Goal: Task Accomplishment & Management: Manage account settings

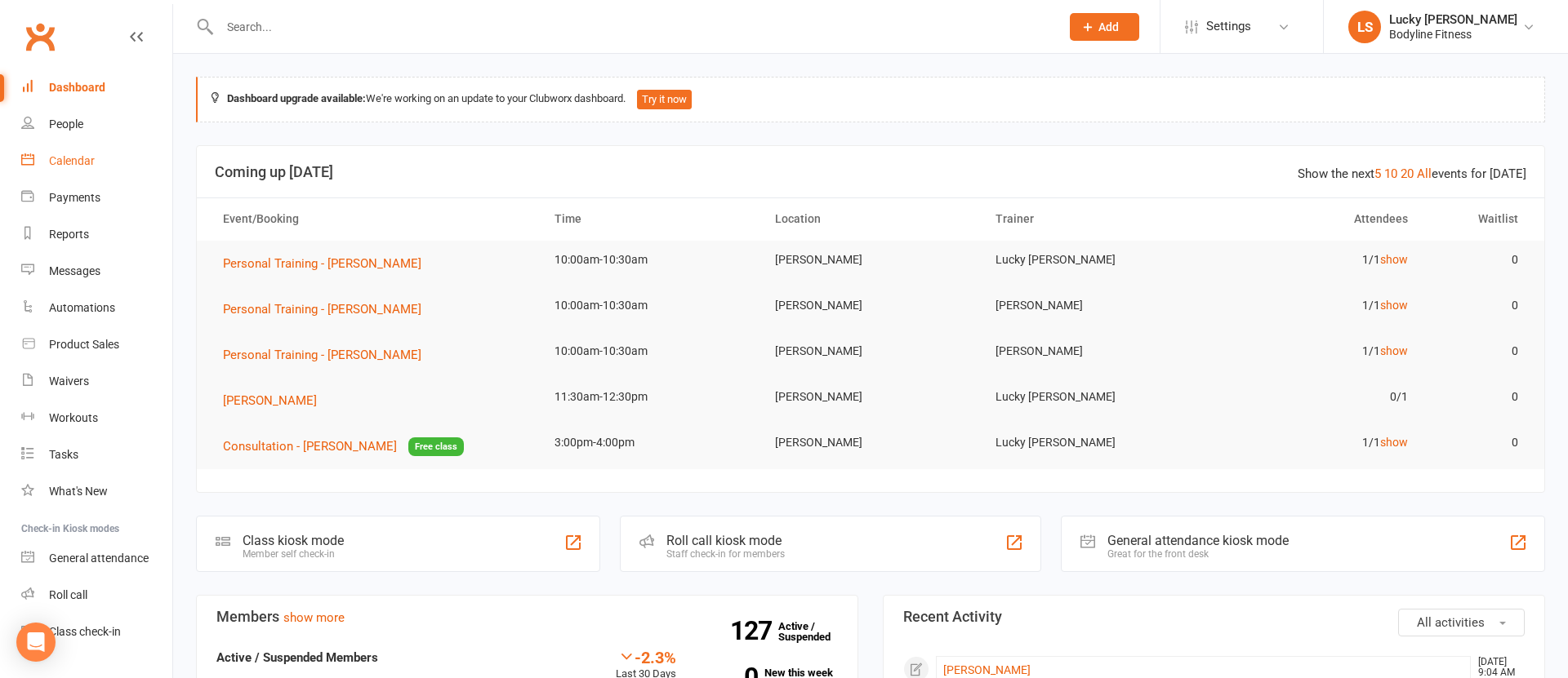
click at [74, 160] on div "Calendar" at bounding box center [71, 161] width 45 height 13
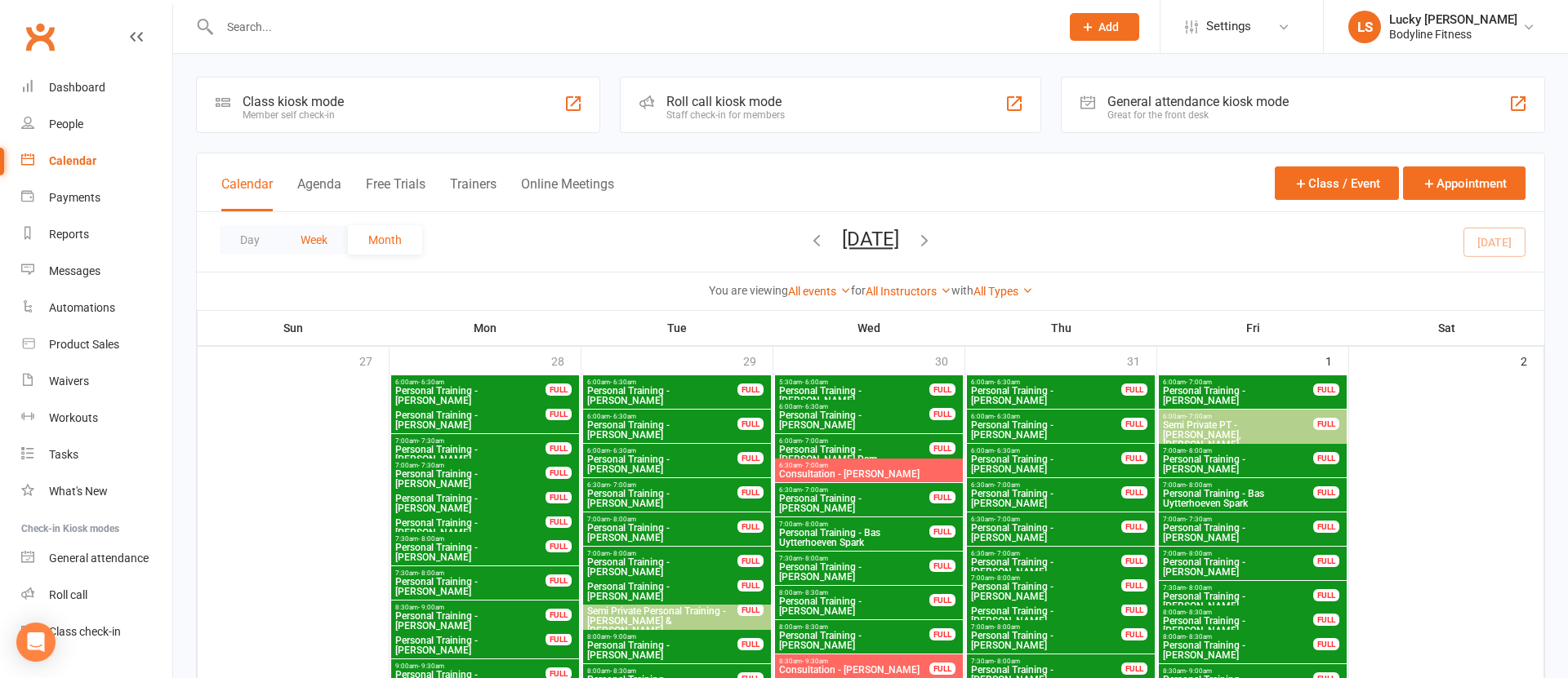
click at [322, 240] on button "Week" at bounding box center [314, 240] width 68 height 29
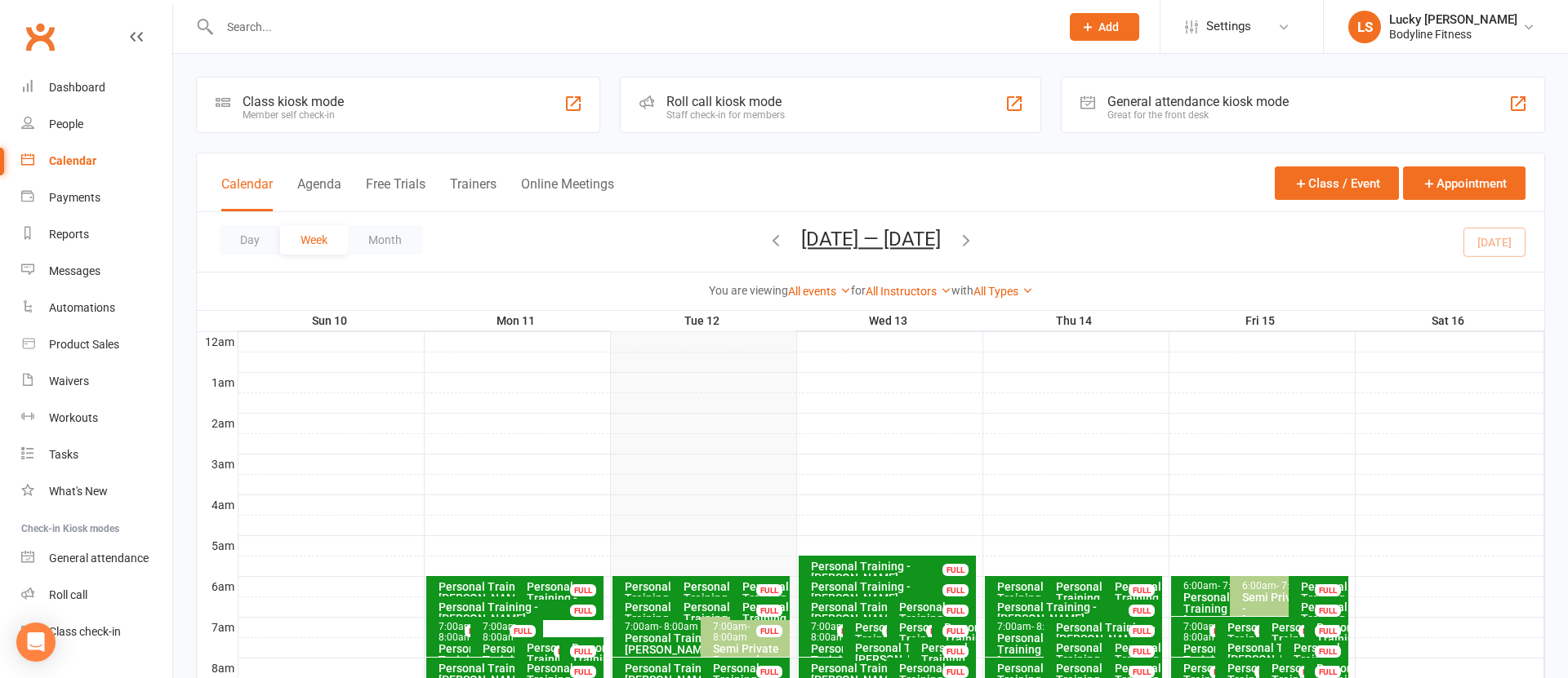
drag, startPoint x: 484, startPoint y: 184, endPoint x: 554, endPoint y: 237, distance: 87.8
click at [484, 184] on button "Trainers" at bounding box center [473, 193] width 46 height 35
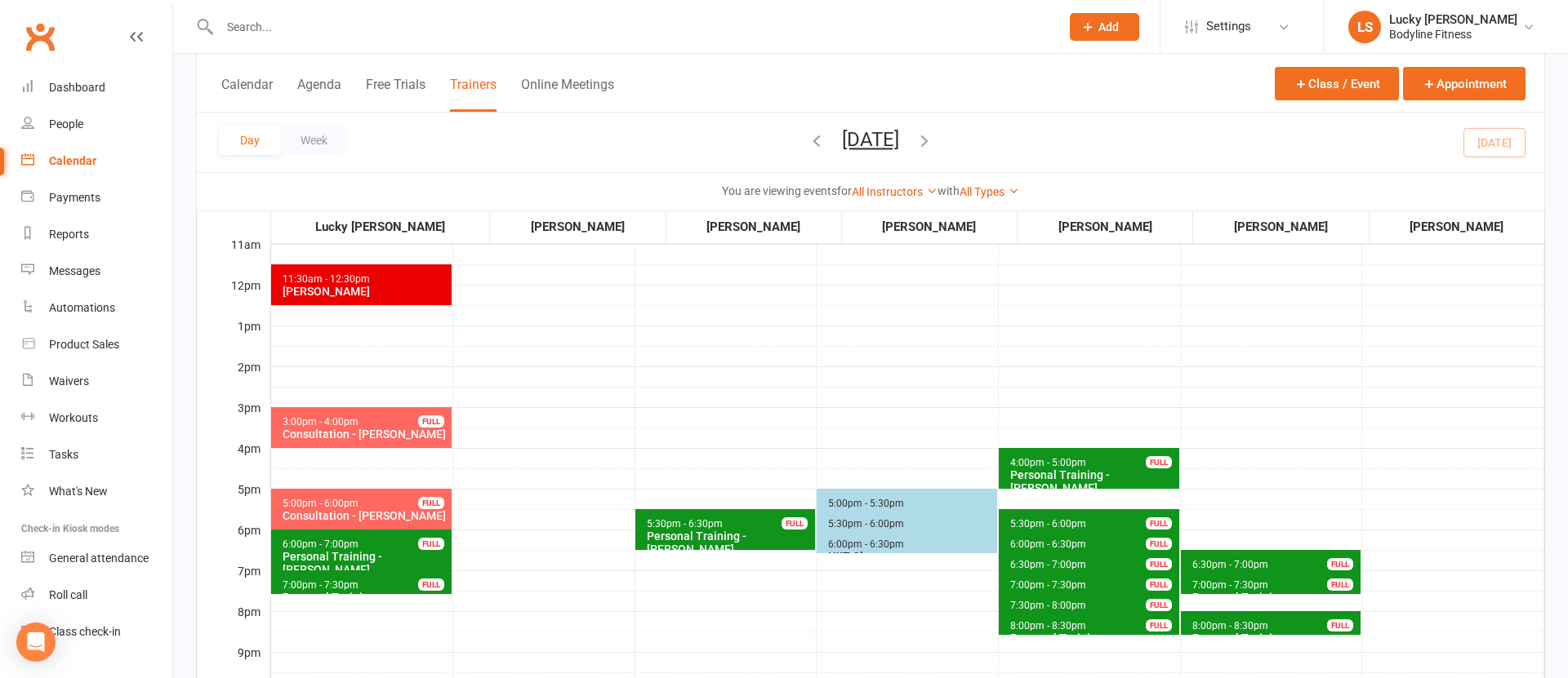
scroll to position [389, 0]
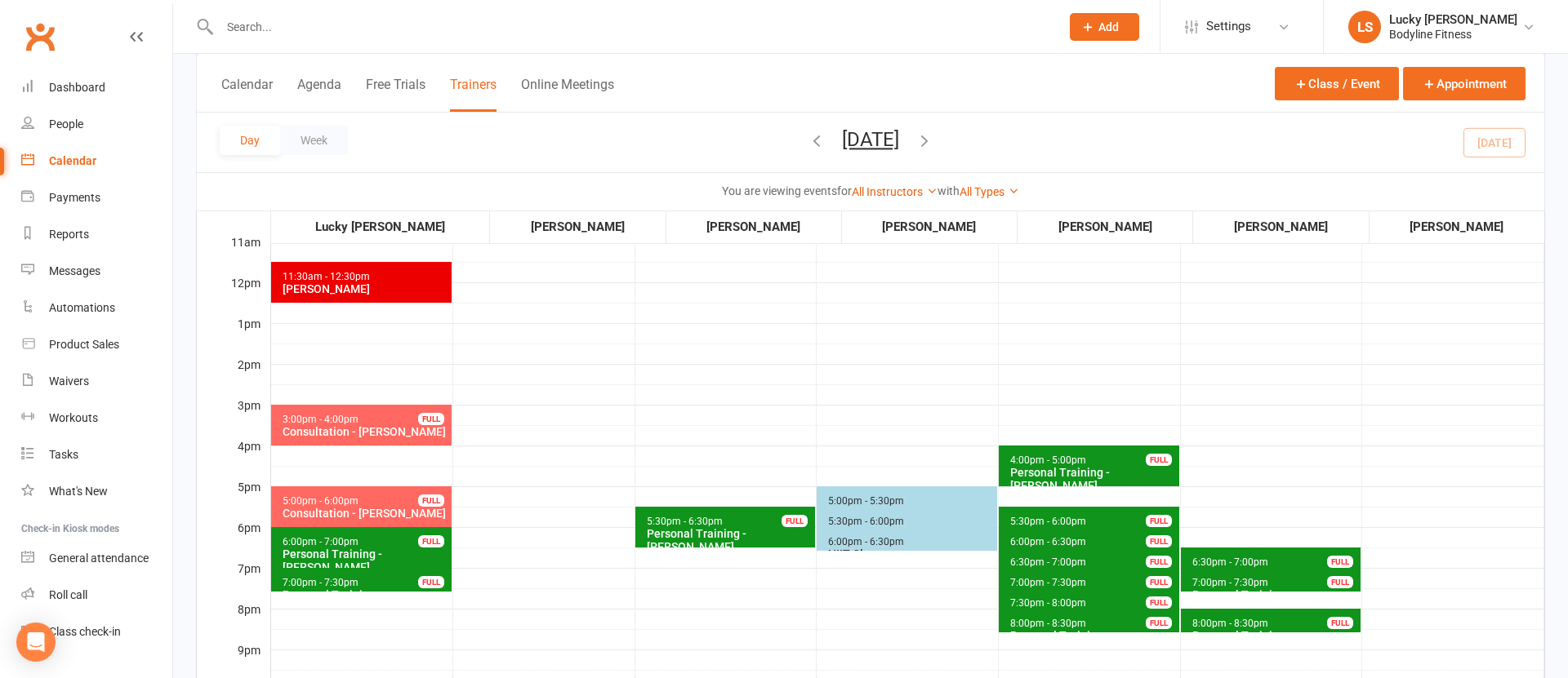
click at [1048, 465] on span "4:00pm - 5:00pm" at bounding box center [1047, 460] width 77 height 12
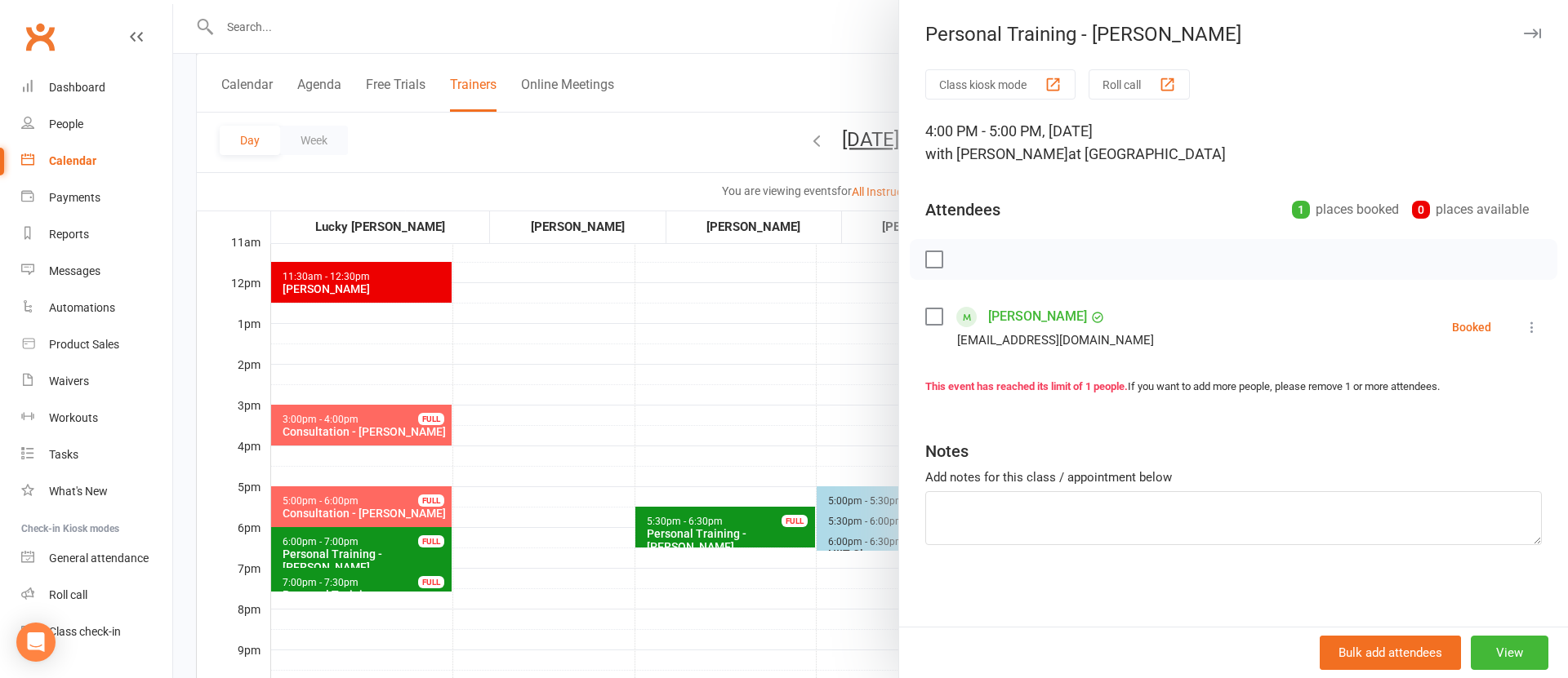
click at [1032, 315] on link "[PERSON_NAME]" at bounding box center [1036, 316] width 99 height 26
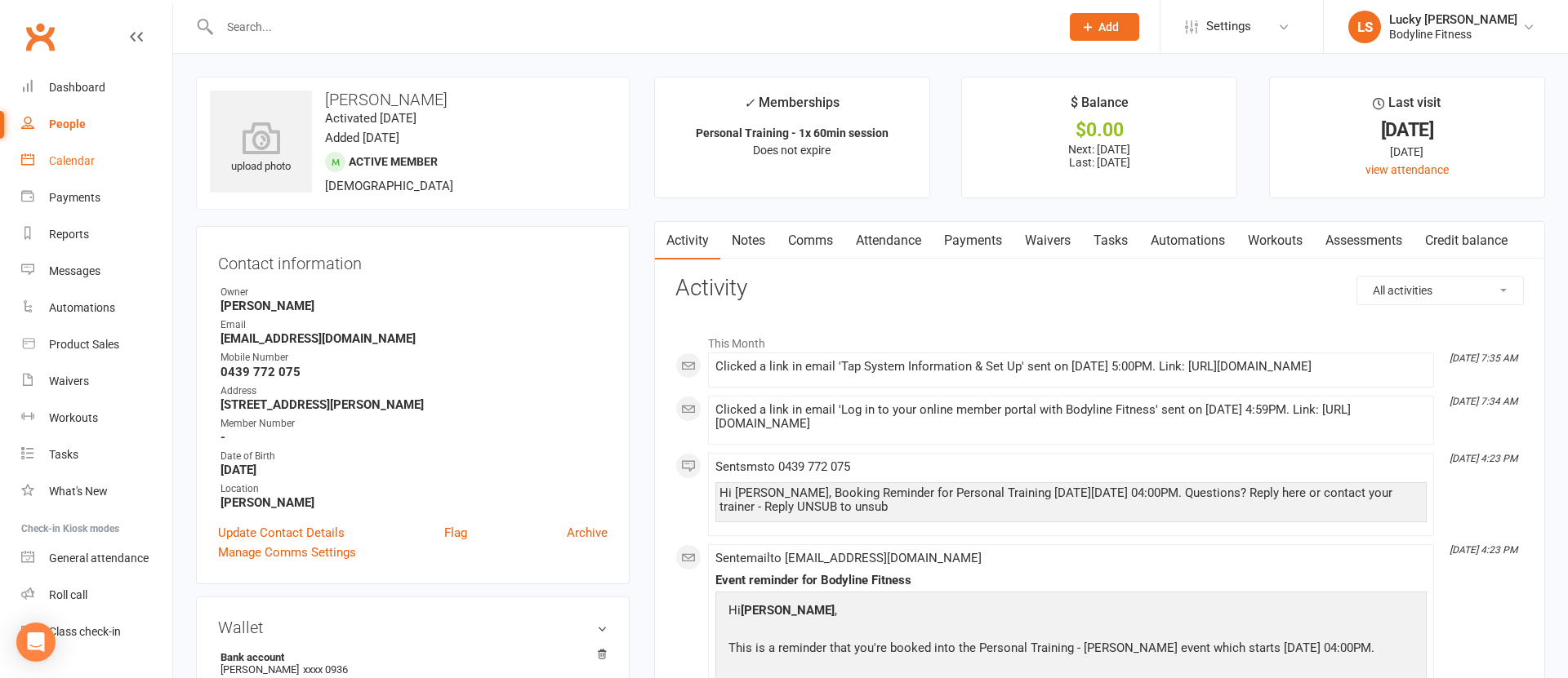
click at [69, 163] on div "Calendar" at bounding box center [71, 161] width 45 height 13
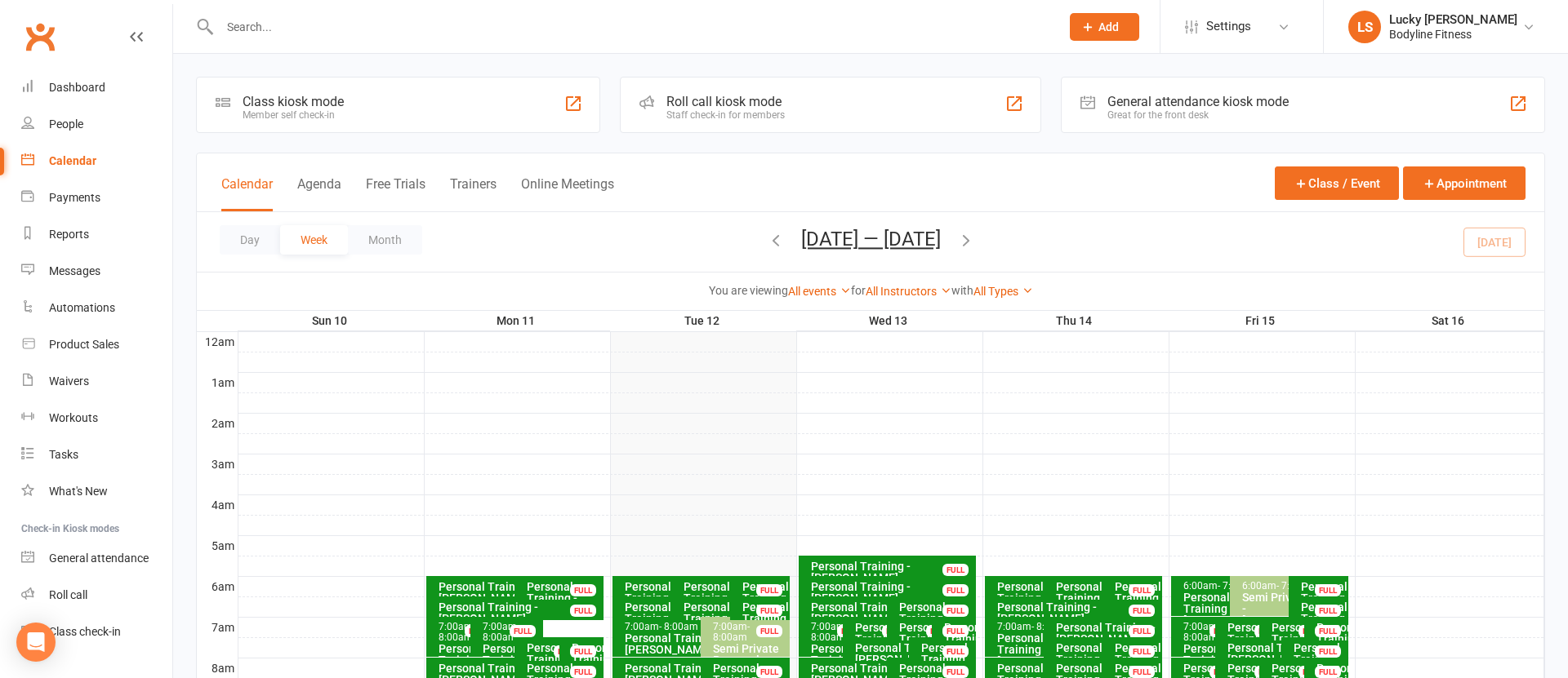
click at [475, 182] on button "Trainers" at bounding box center [473, 193] width 46 height 35
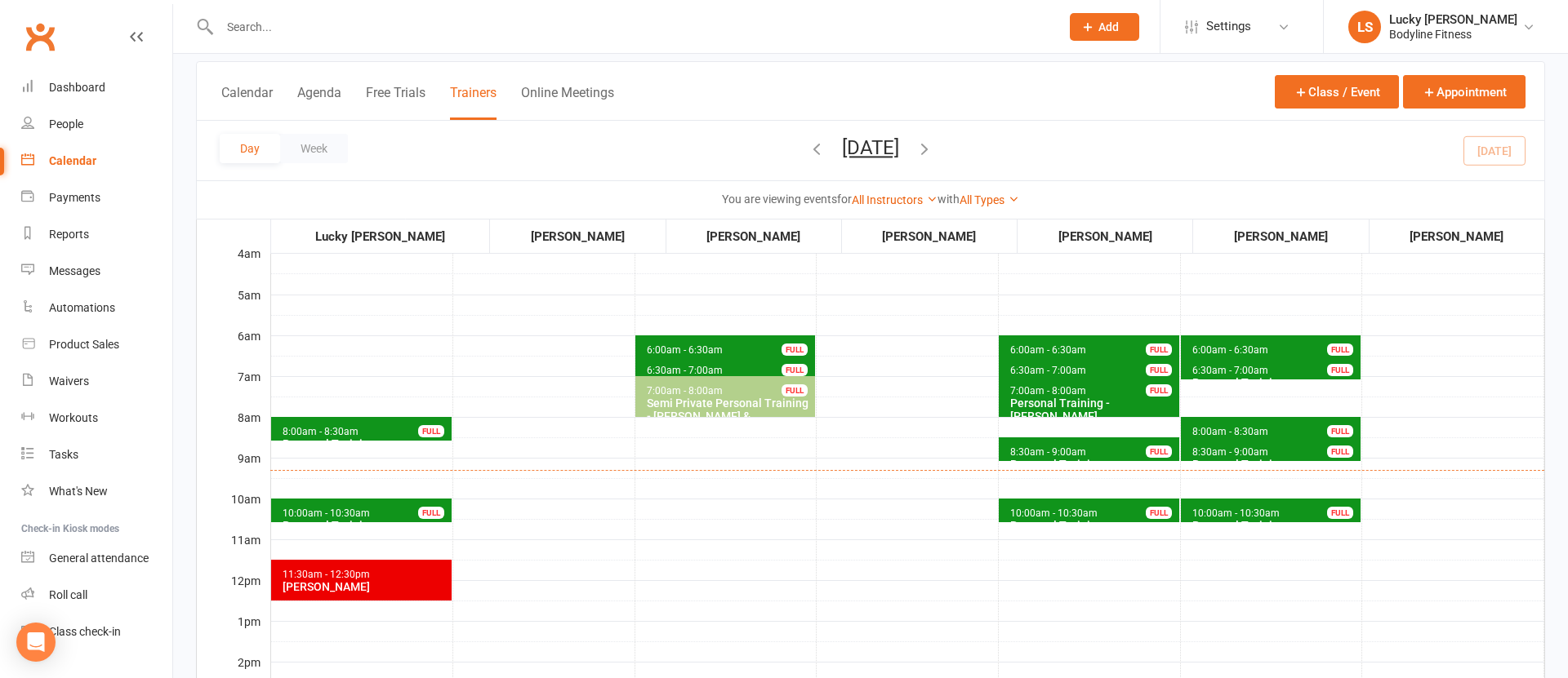
scroll to position [94, 0]
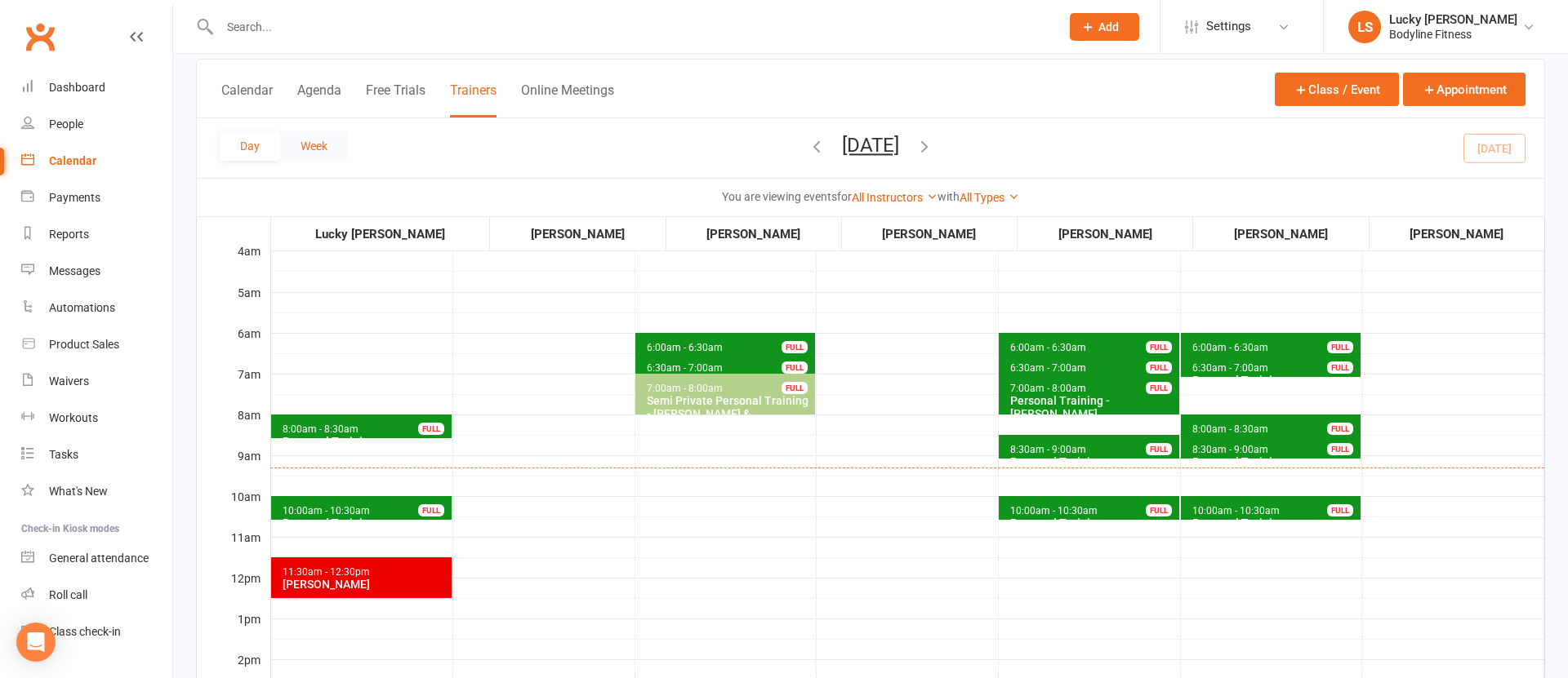
click at [316, 139] on button "Week" at bounding box center [314, 146] width 68 height 29
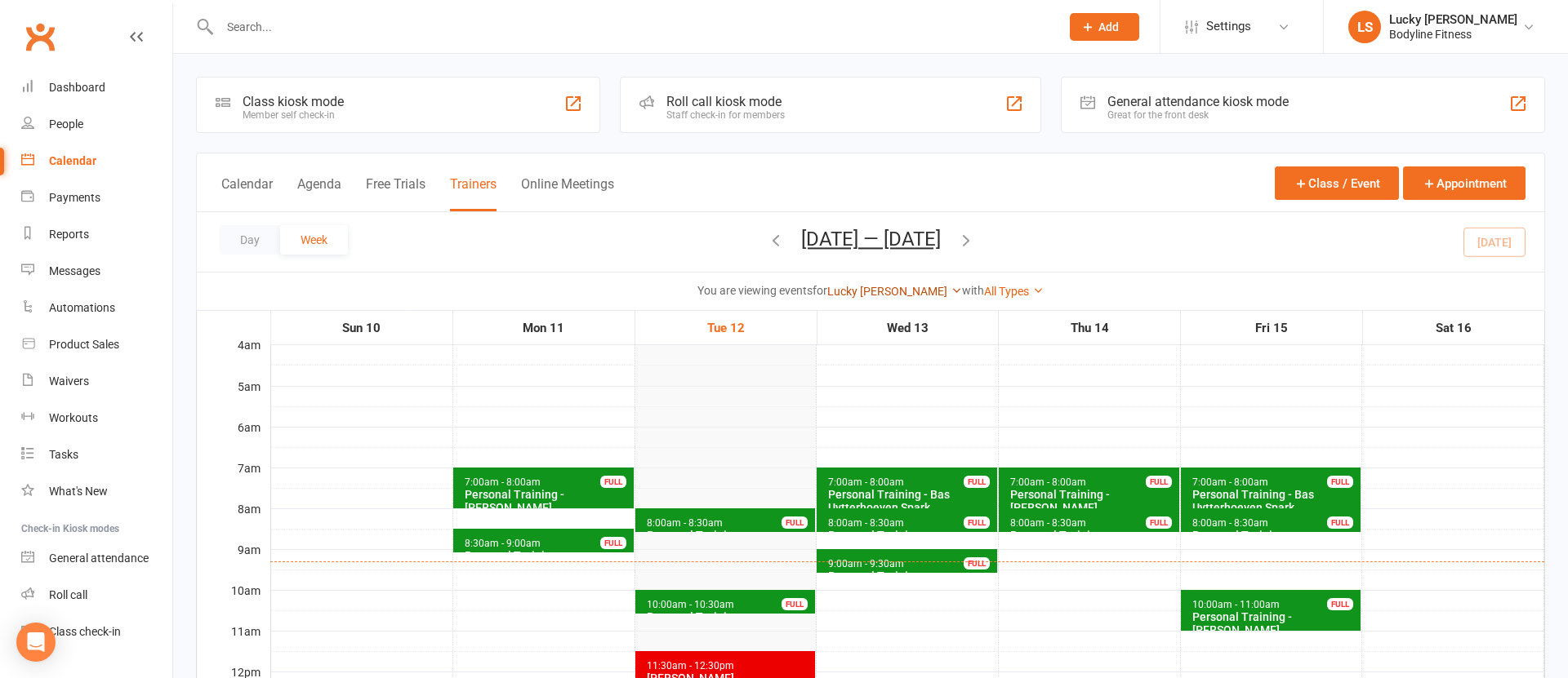
click at [882, 288] on link "Lucky [PERSON_NAME]" at bounding box center [895, 291] width 135 height 13
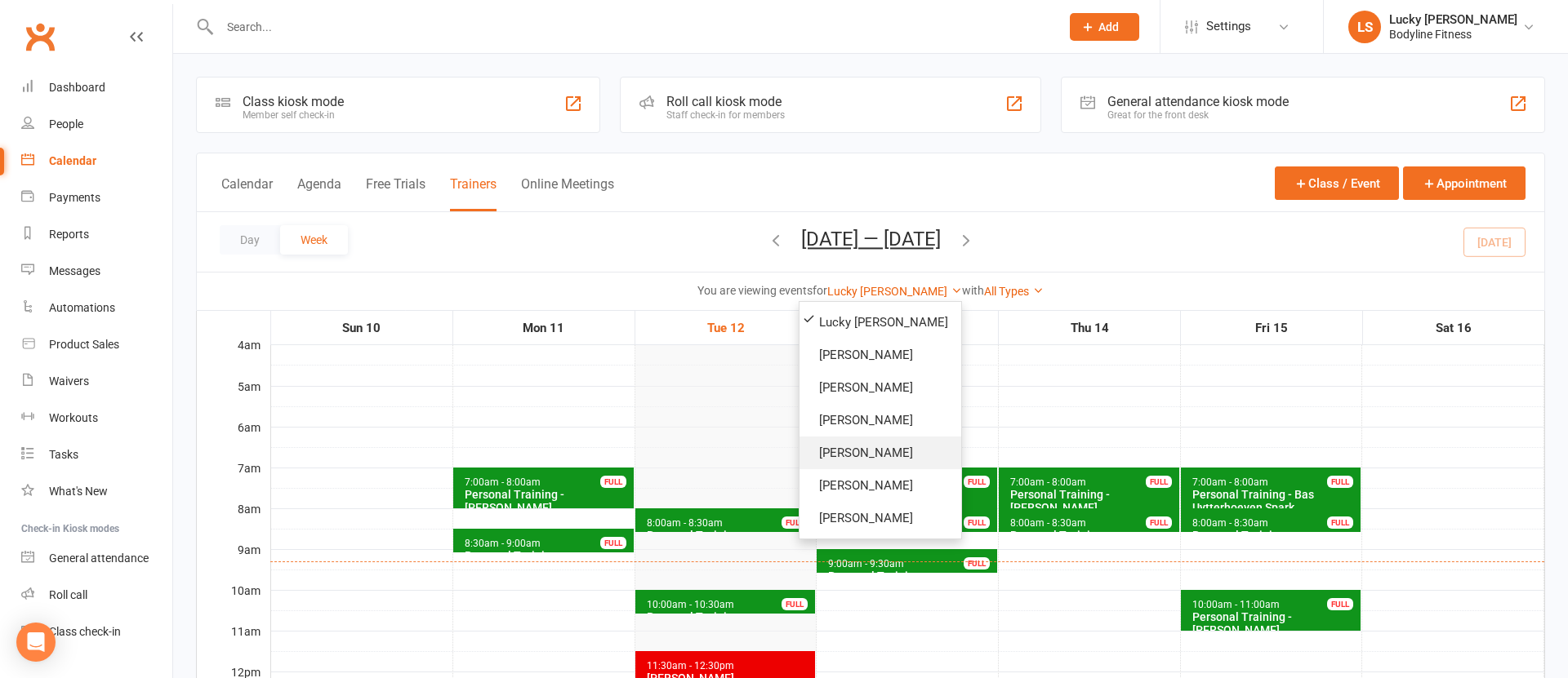
click at [868, 465] on link "[PERSON_NAME]" at bounding box center [880, 452] width 162 height 33
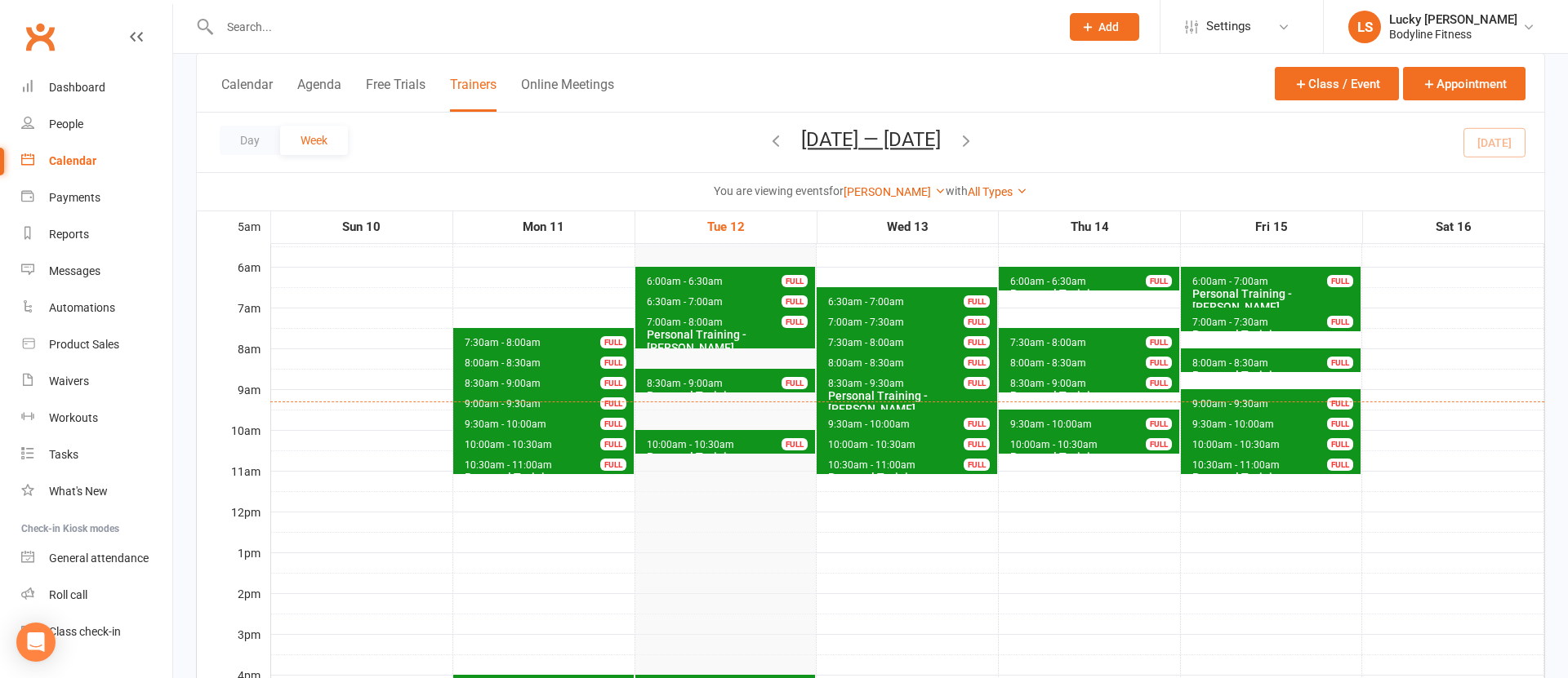
scroll to position [190, 0]
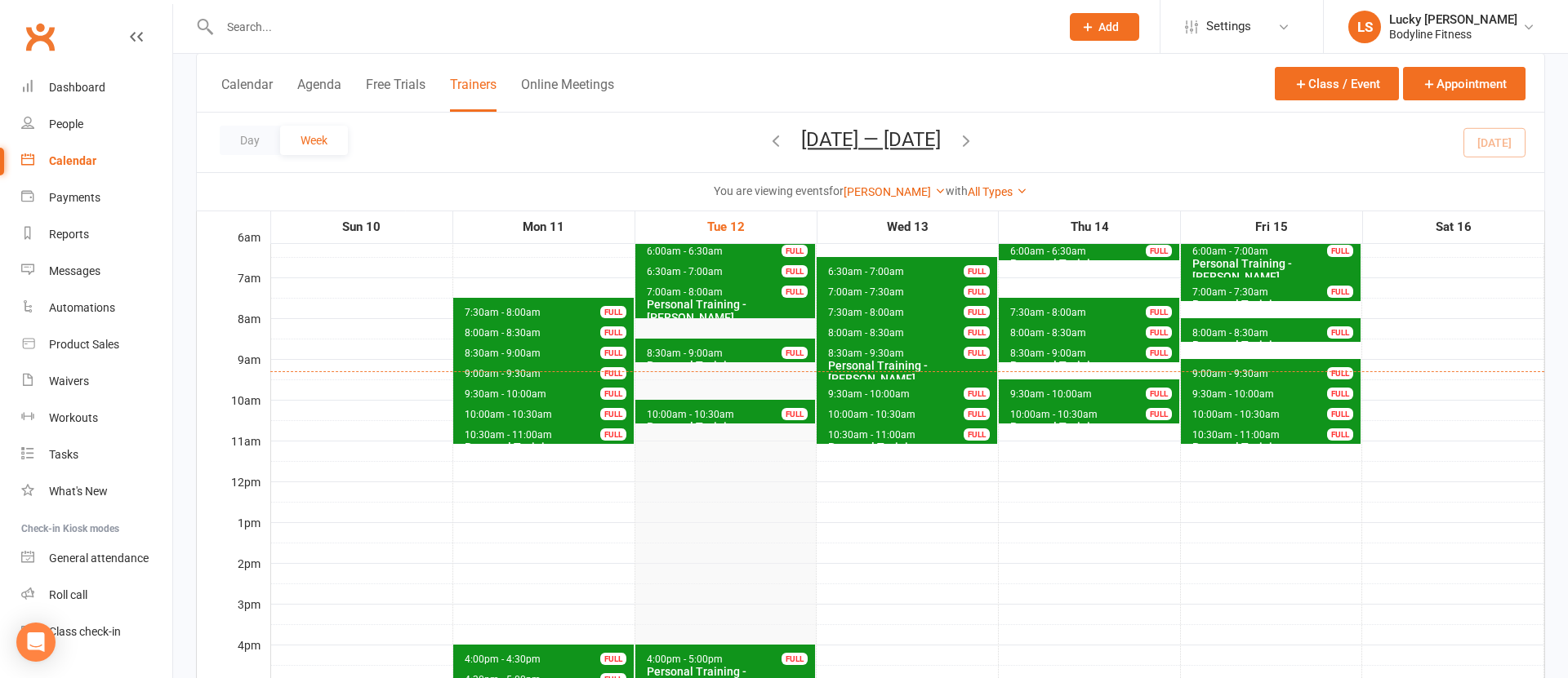
click at [767, 140] on icon "button" at bounding box center [776, 140] width 18 height 18
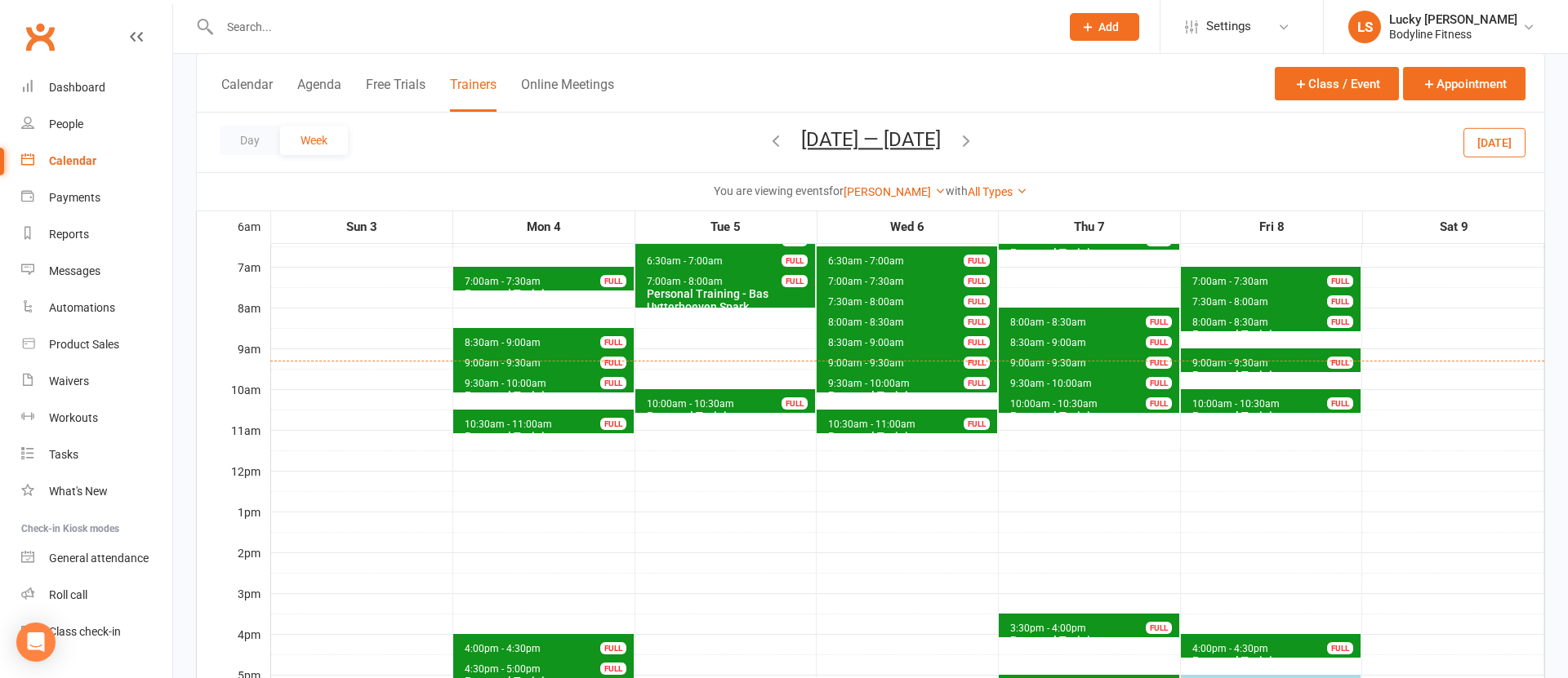
scroll to position [200, 0]
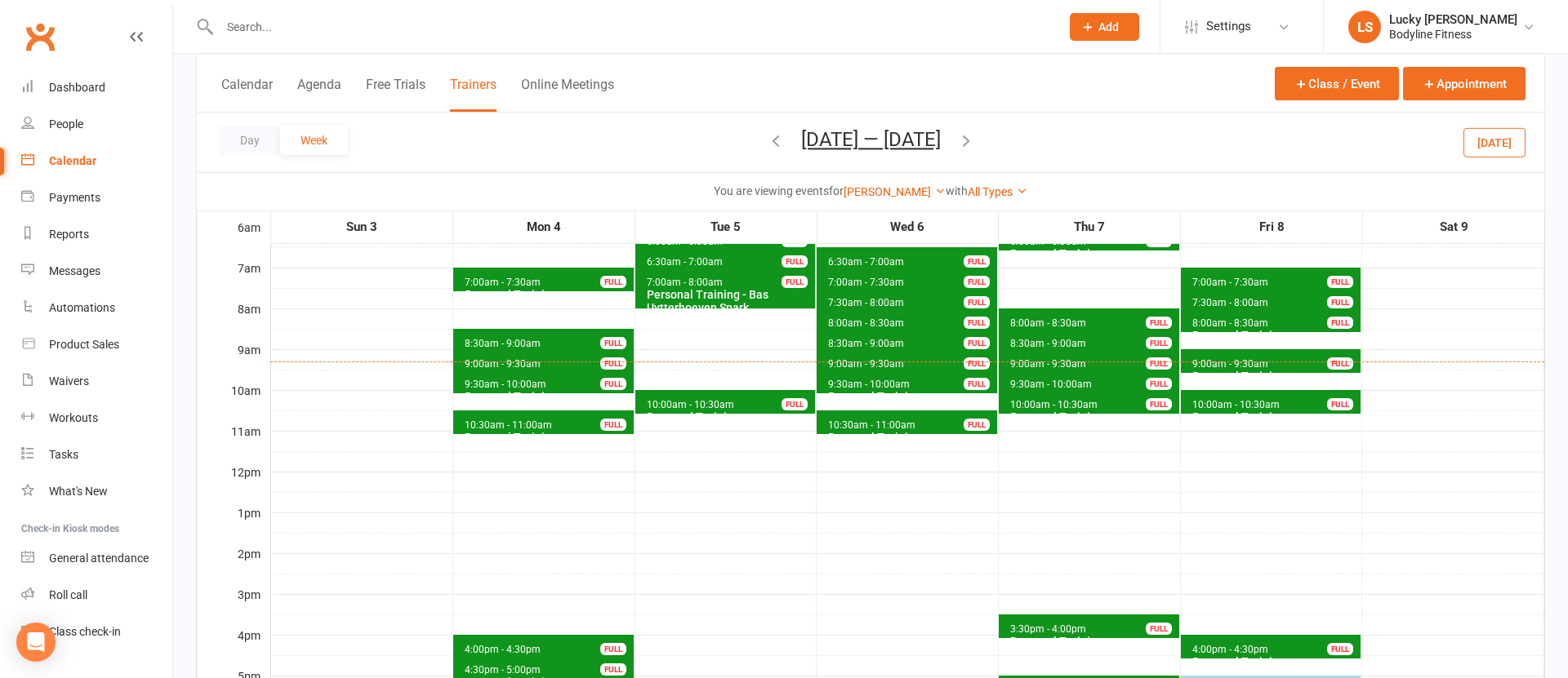
click at [767, 146] on icon "button" at bounding box center [776, 140] width 18 height 18
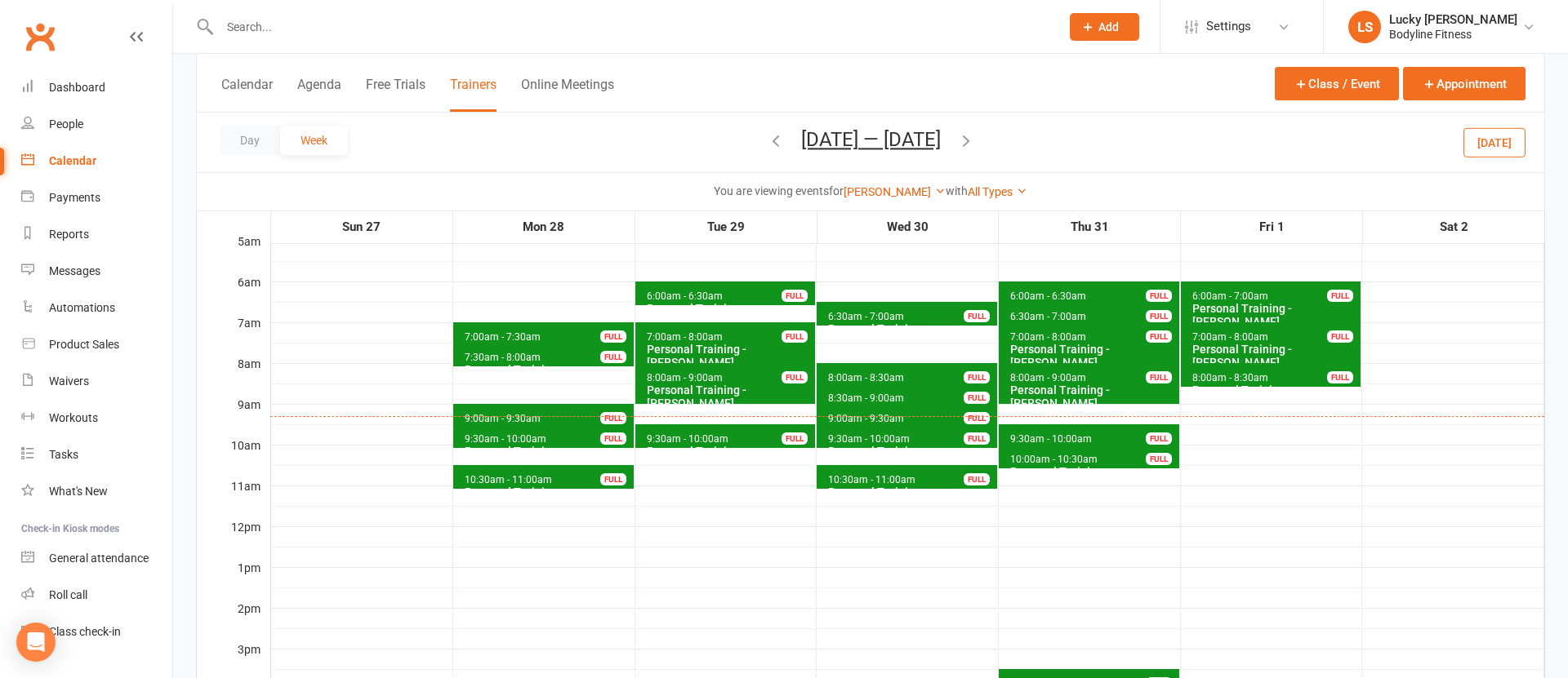
scroll to position [144, 0]
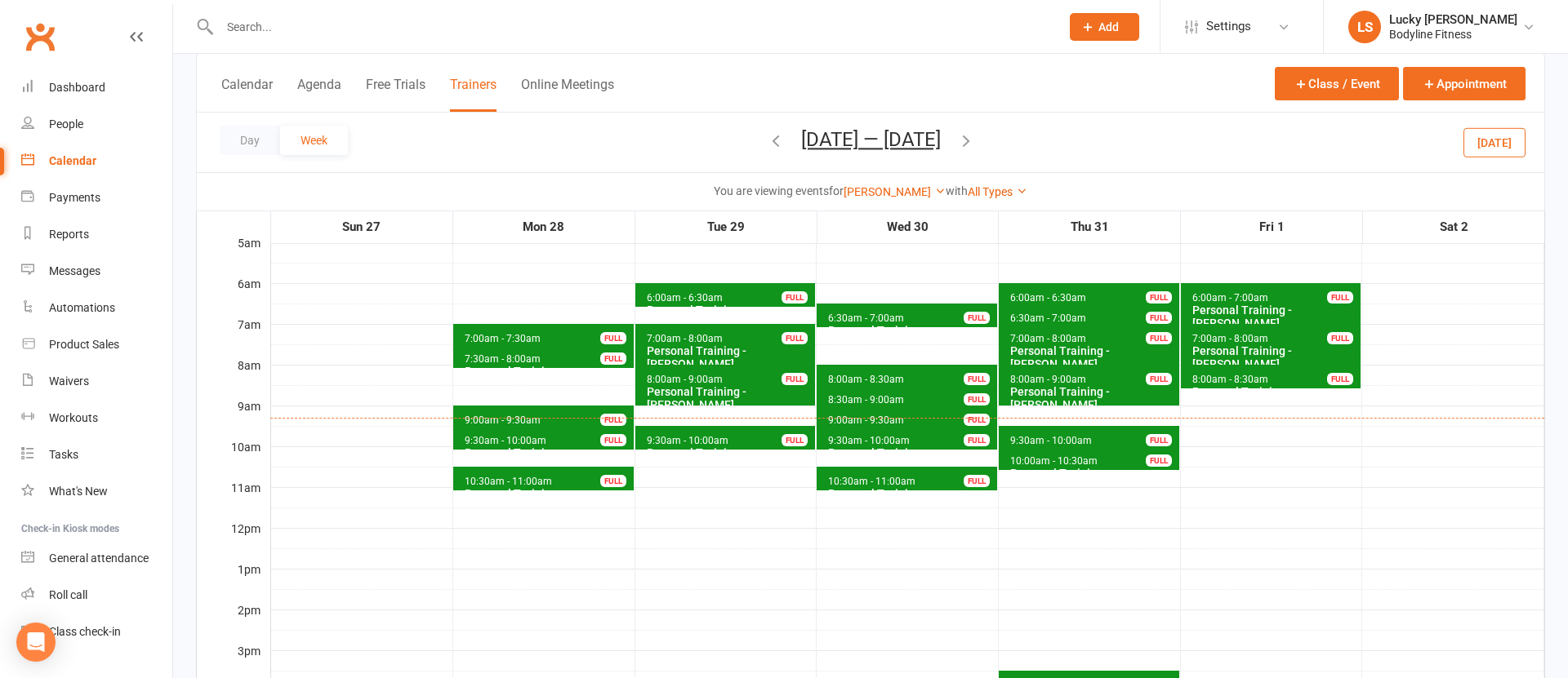
click at [975, 141] on icon "button" at bounding box center [966, 140] width 18 height 18
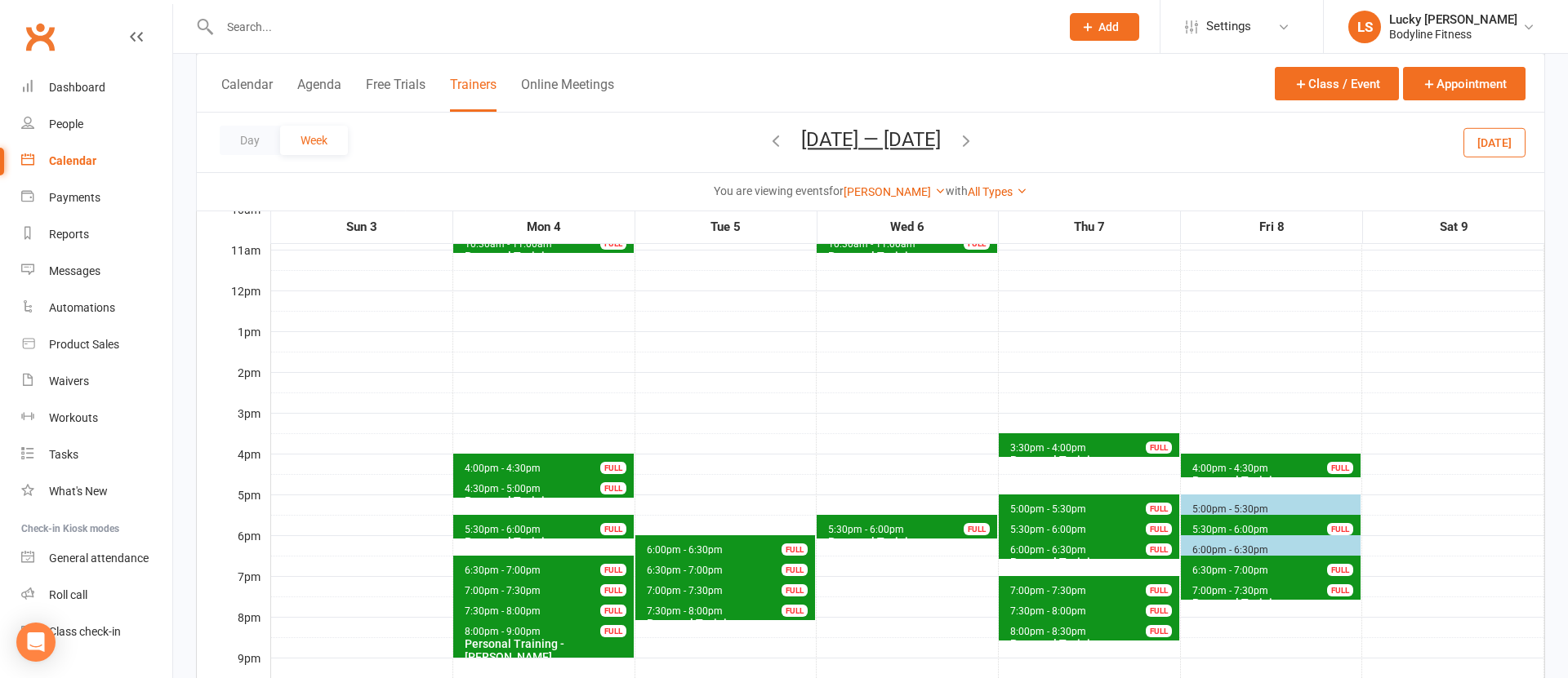
scroll to position [221, 0]
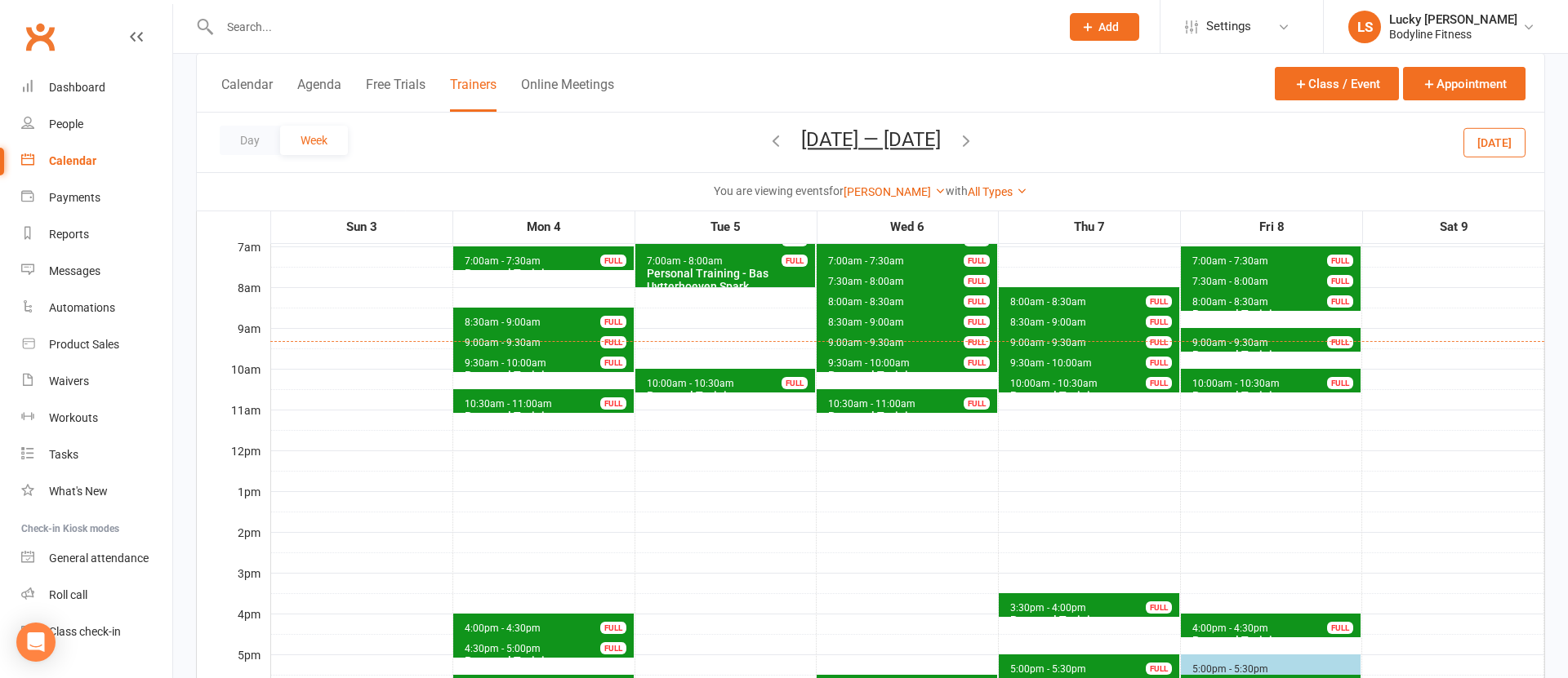
click at [975, 138] on icon "button" at bounding box center [966, 140] width 18 height 18
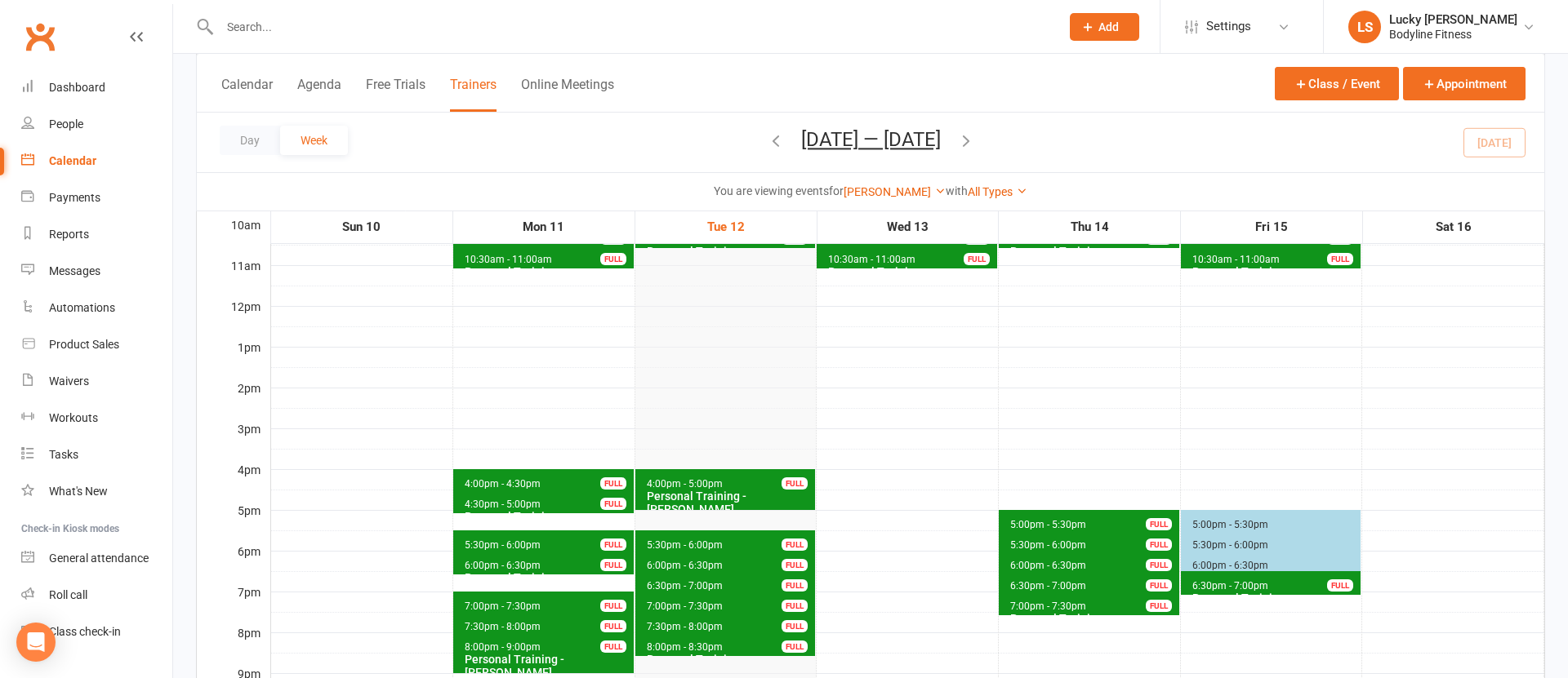
scroll to position [375, 0]
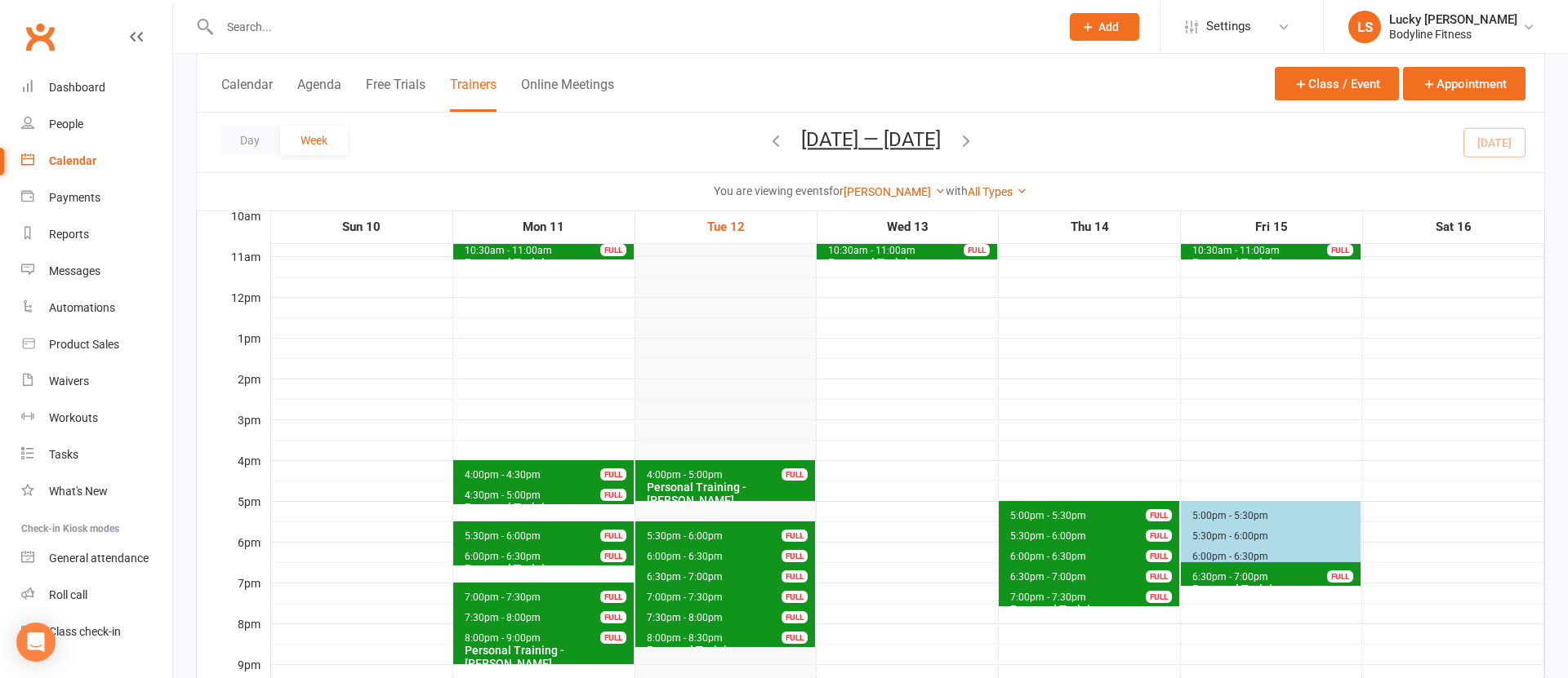
click at [975, 140] on icon "button" at bounding box center [966, 140] width 18 height 18
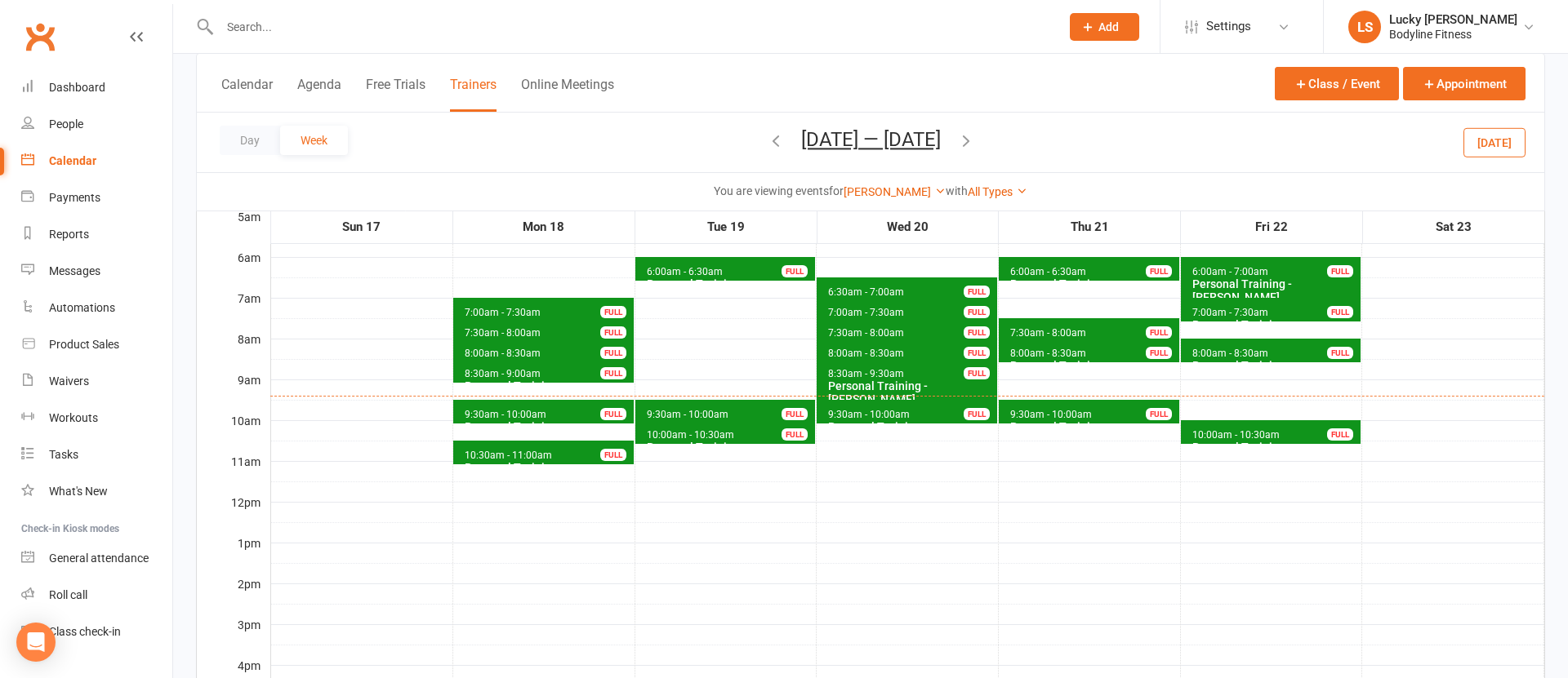
scroll to position [164, 0]
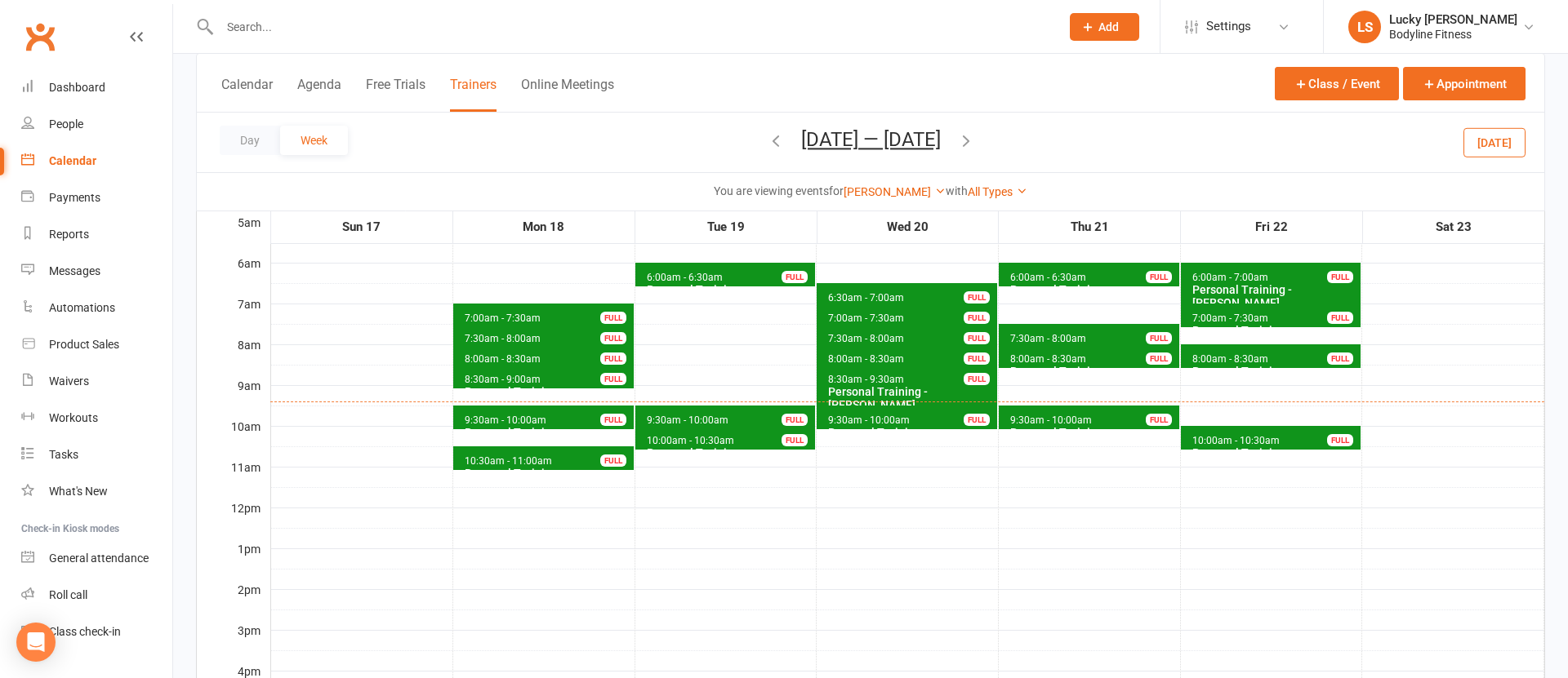
click at [792, 272] on div "FULL" at bounding box center [794, 277] width 26 height 12
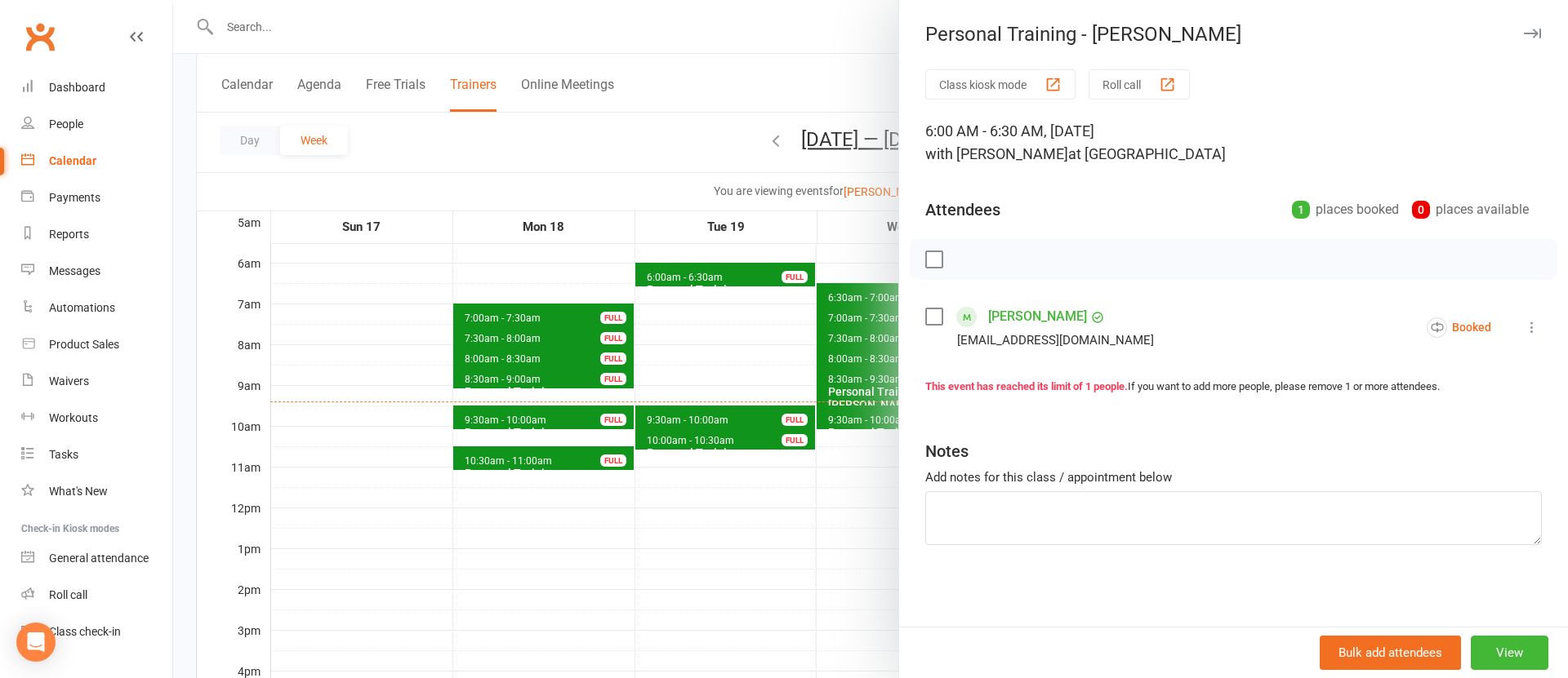
click at [708, 358] on div at bounding box center [870, 339] width 1395 height 678
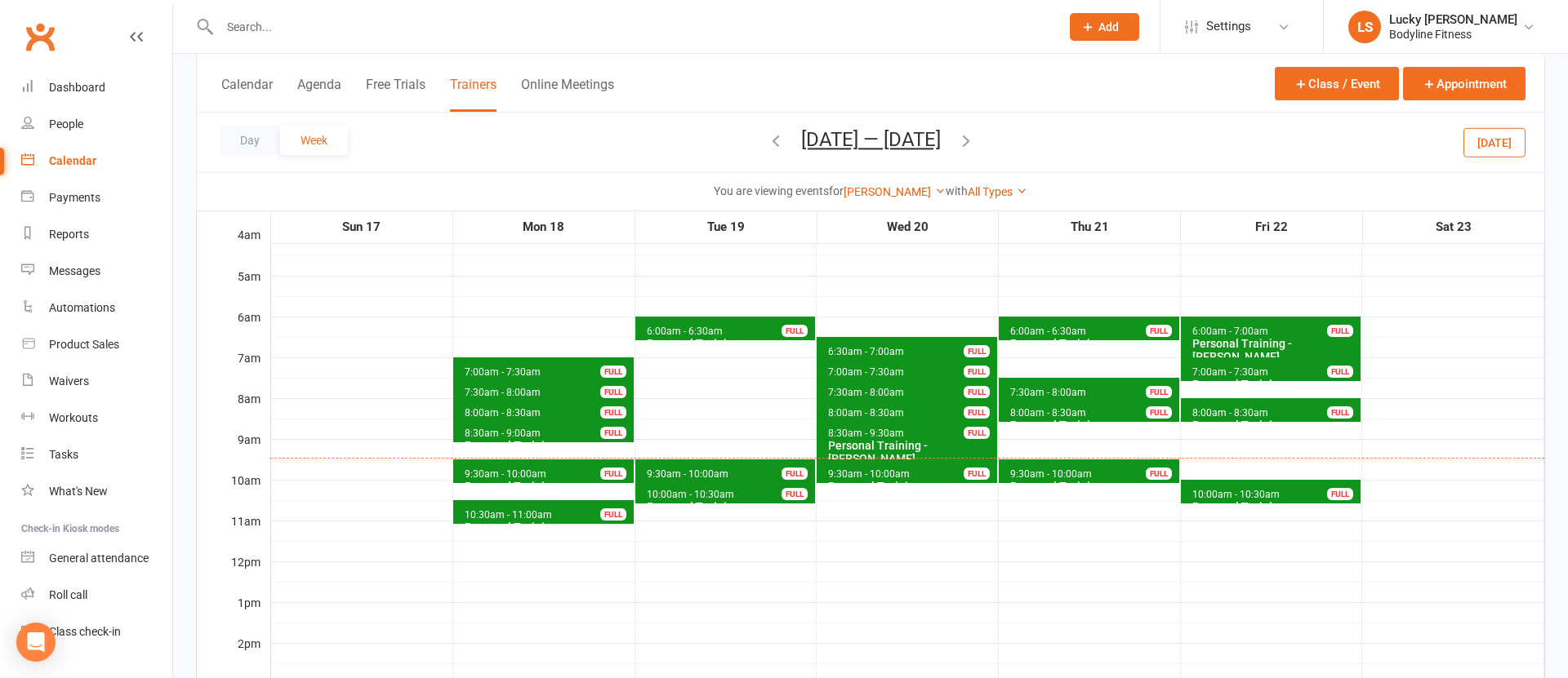
scroll to position [108, 0]
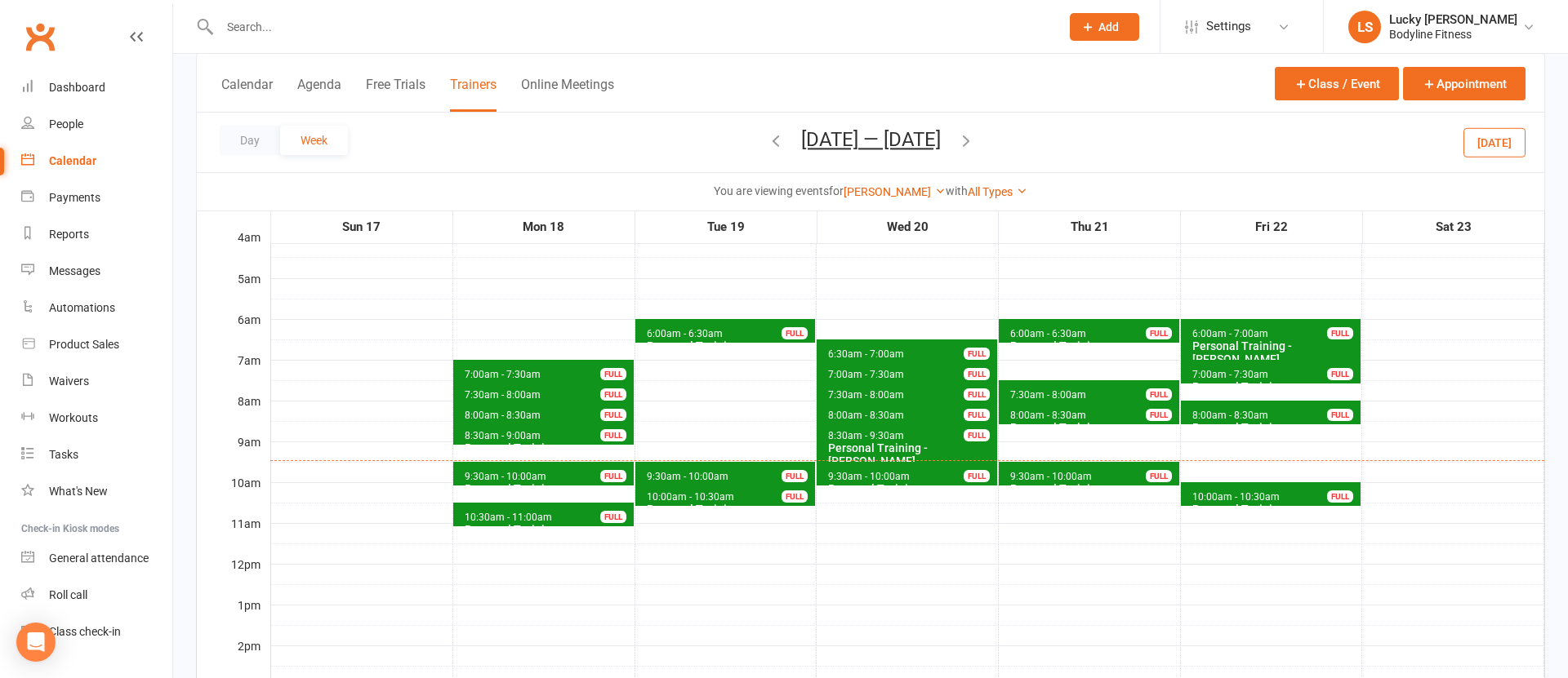
click at [1498, 143] on button "[DATE]" at bounding box center [1494, 141] width 62 height 29
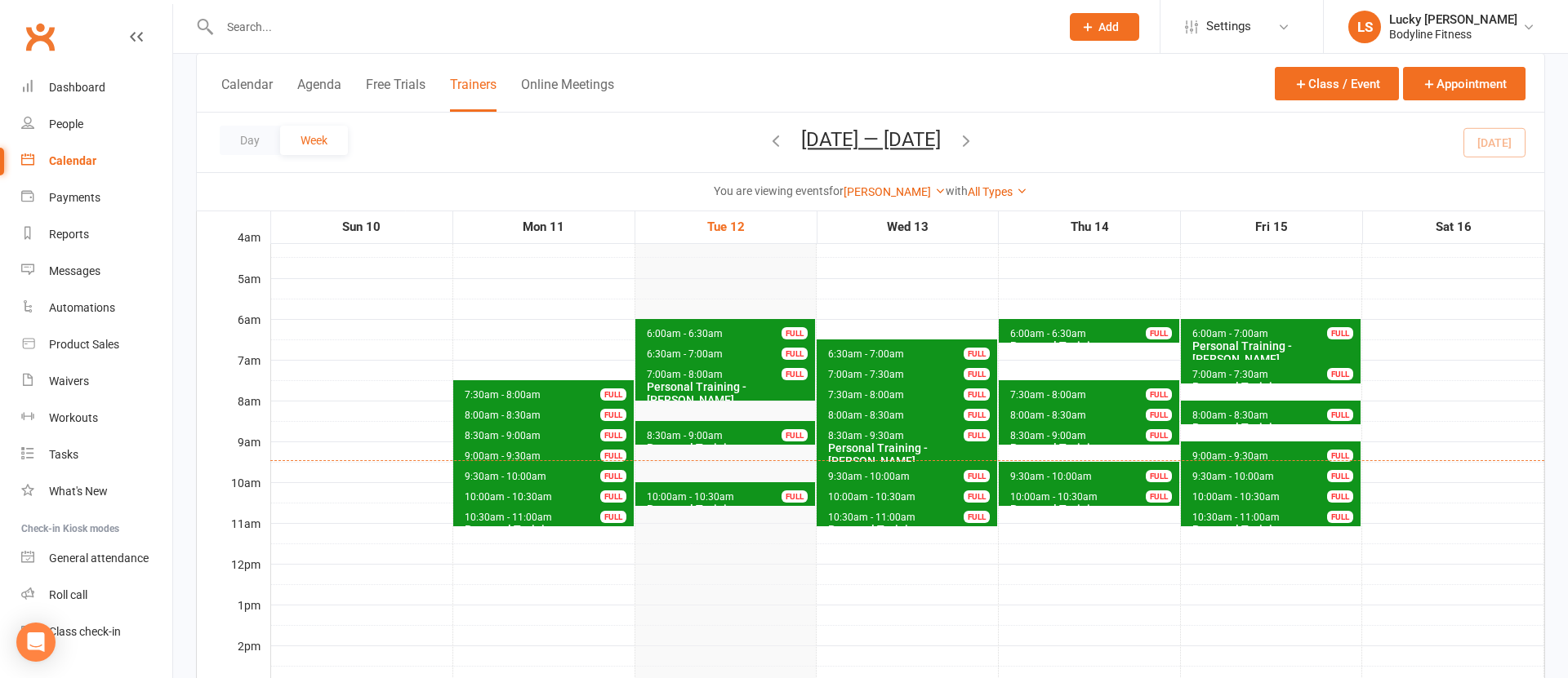
click at [711, 497] on span "10:00am - 10:30am" at bounding box center [691, 497] width 89 height 12
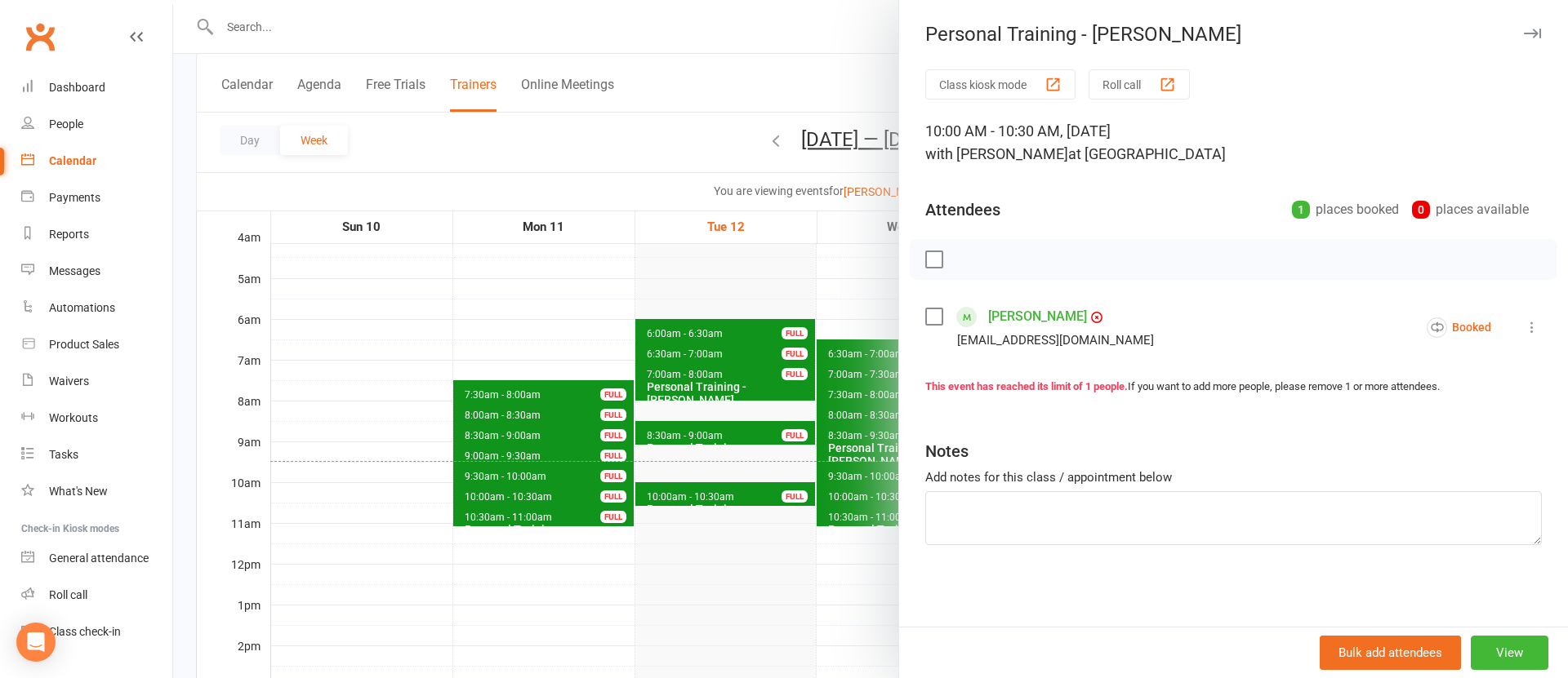
click at [667, 566] on div at bounding box center [870, 339] width 1395 height 678
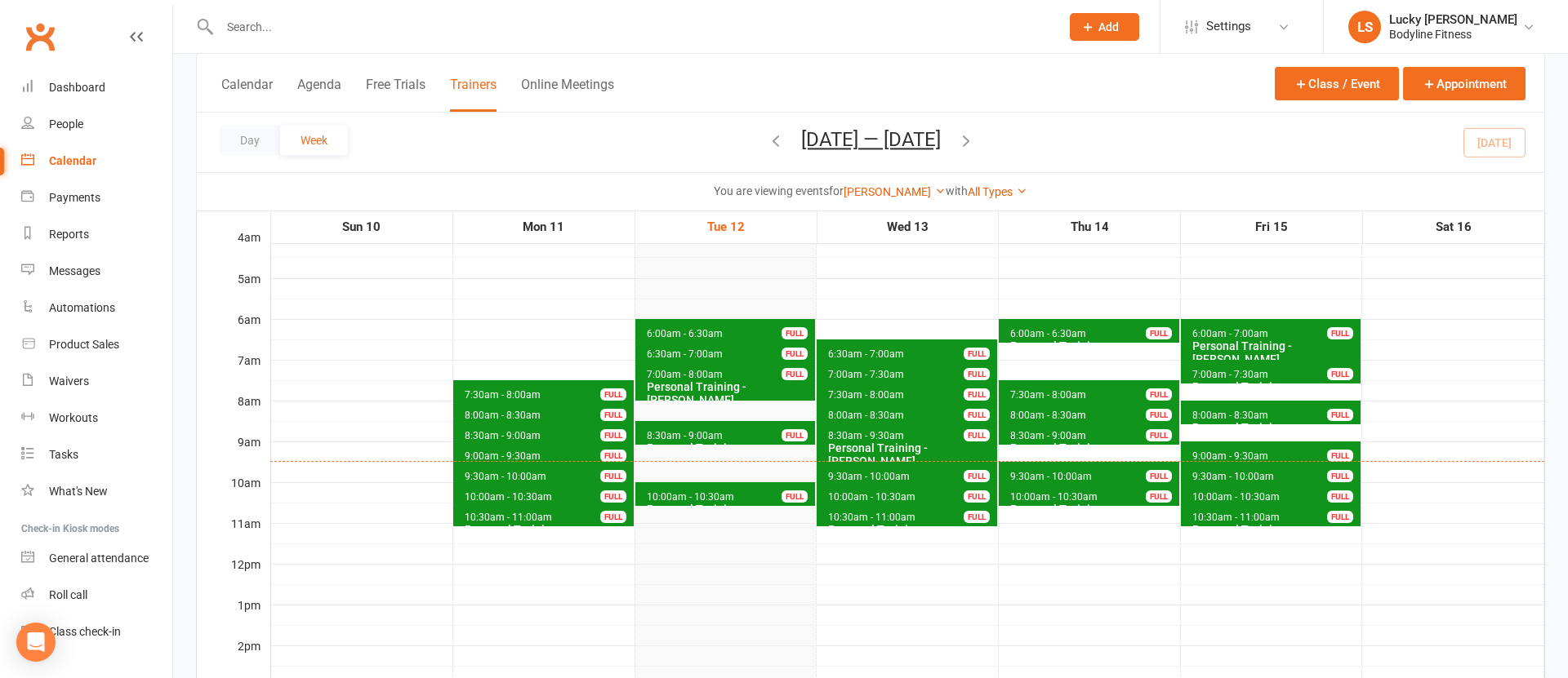
scroll to position [221, 0]
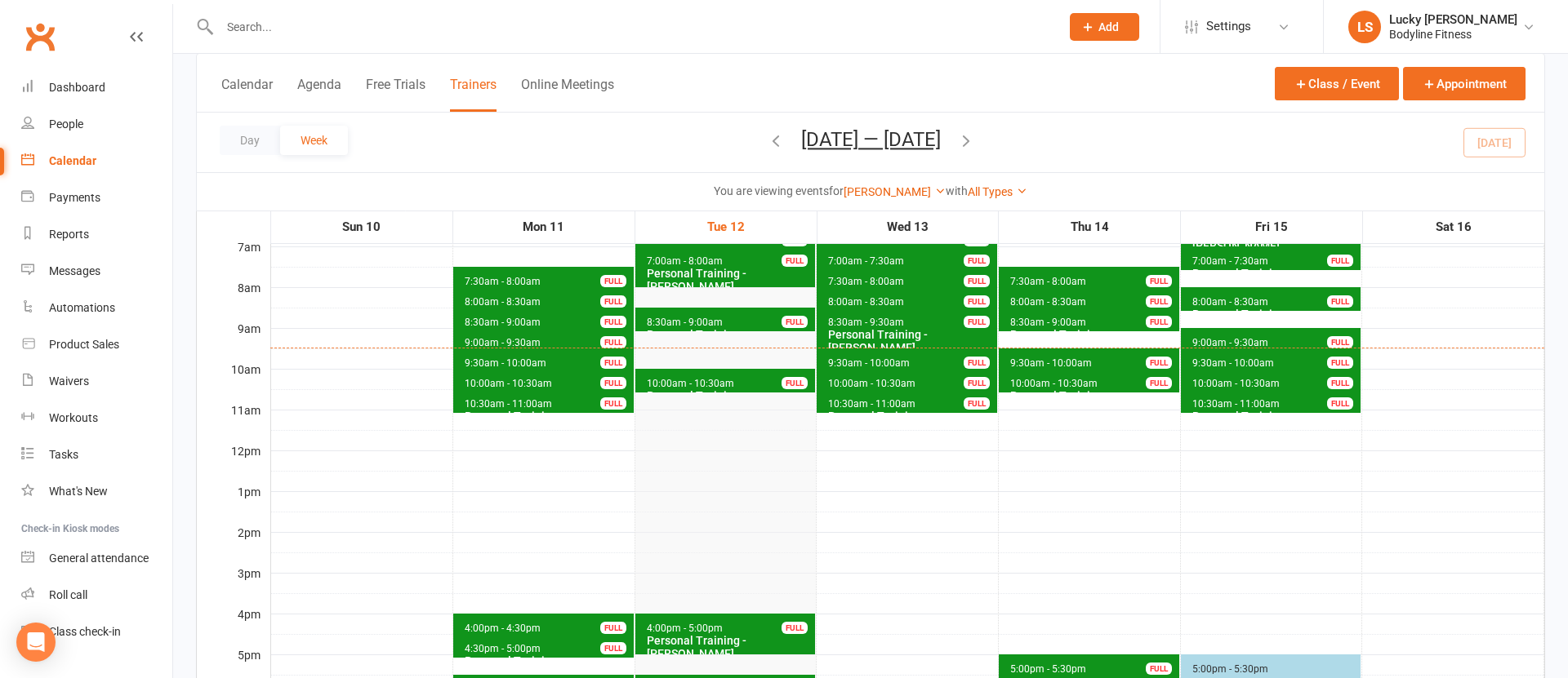
click at [727, 382] on span "10:00am - 10:30am" at bounding box center [691, 383] width 89 height 12
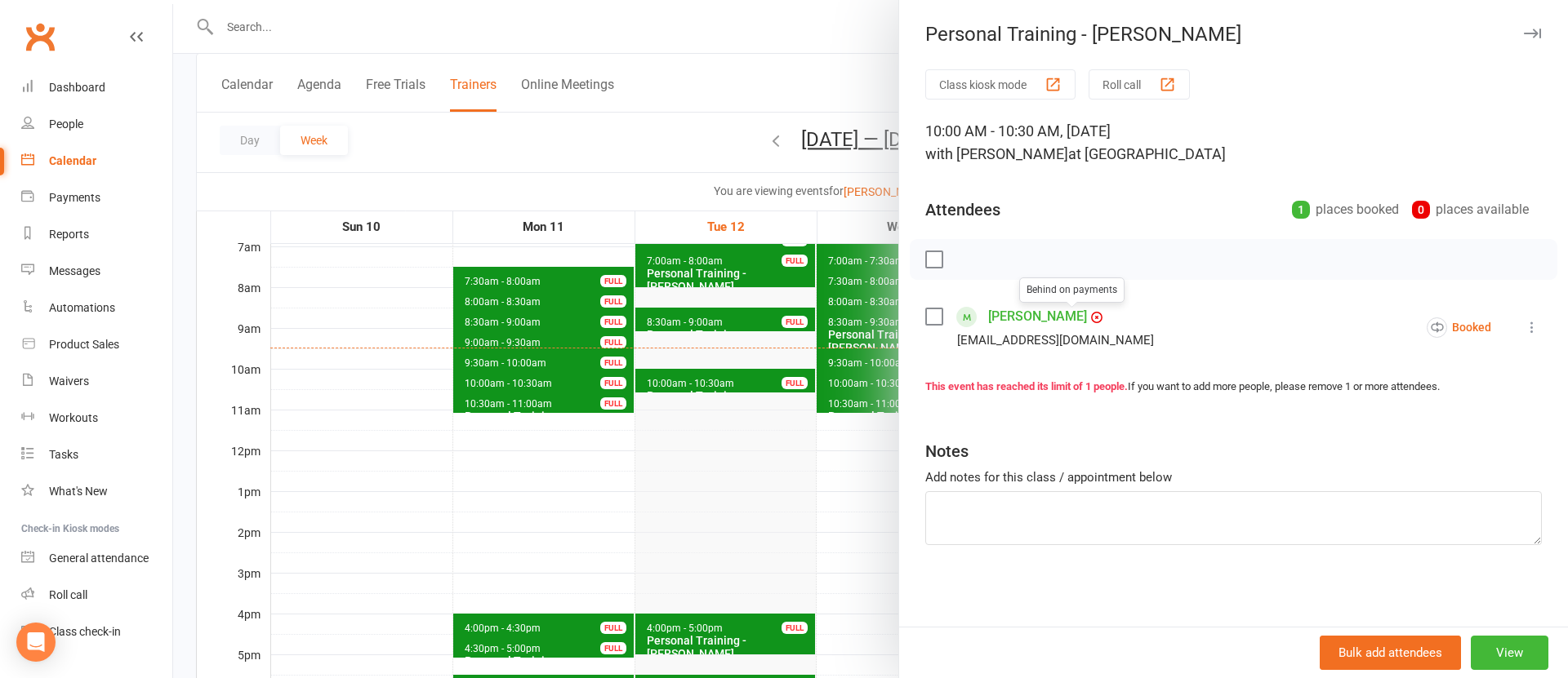
click at [770, 475] on div at bounding box center [870, 339] width 1395 height 678
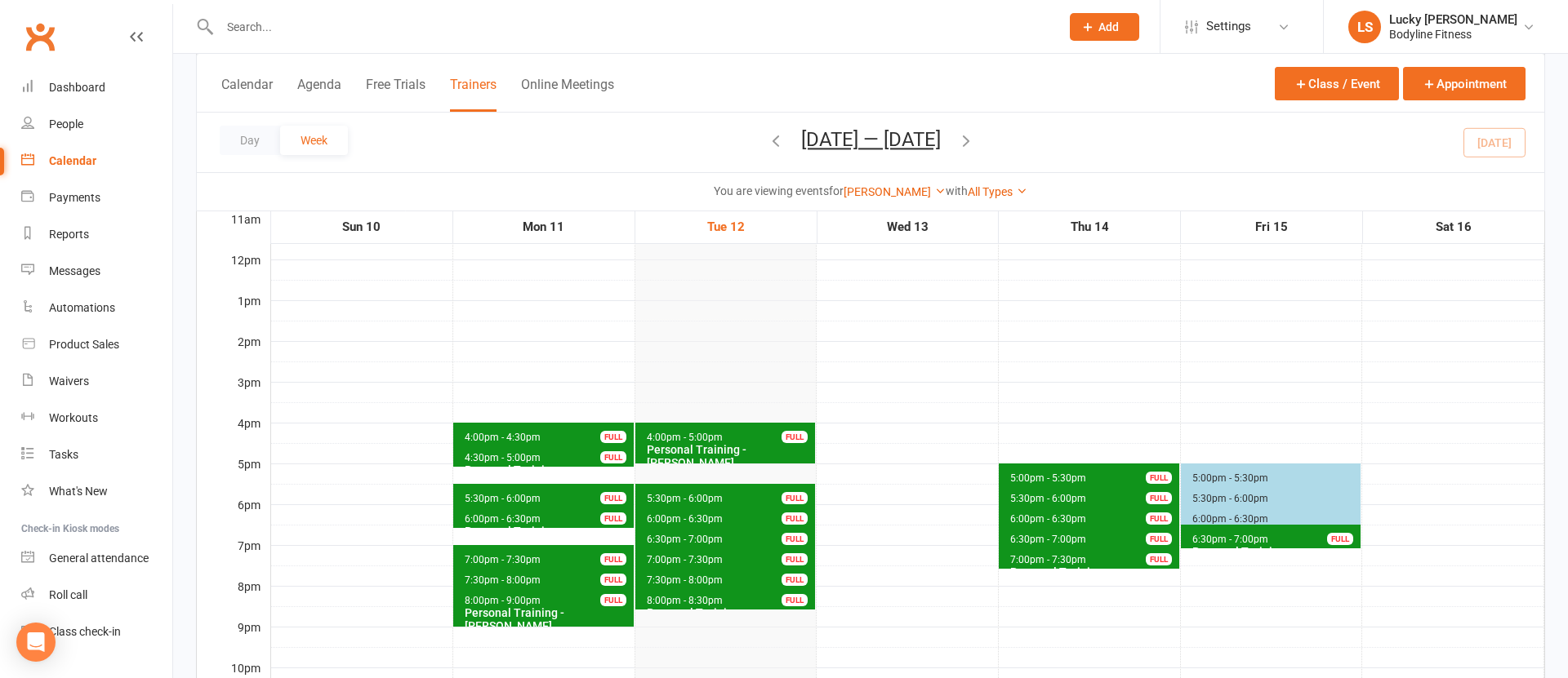
scroll to position [315, 0]
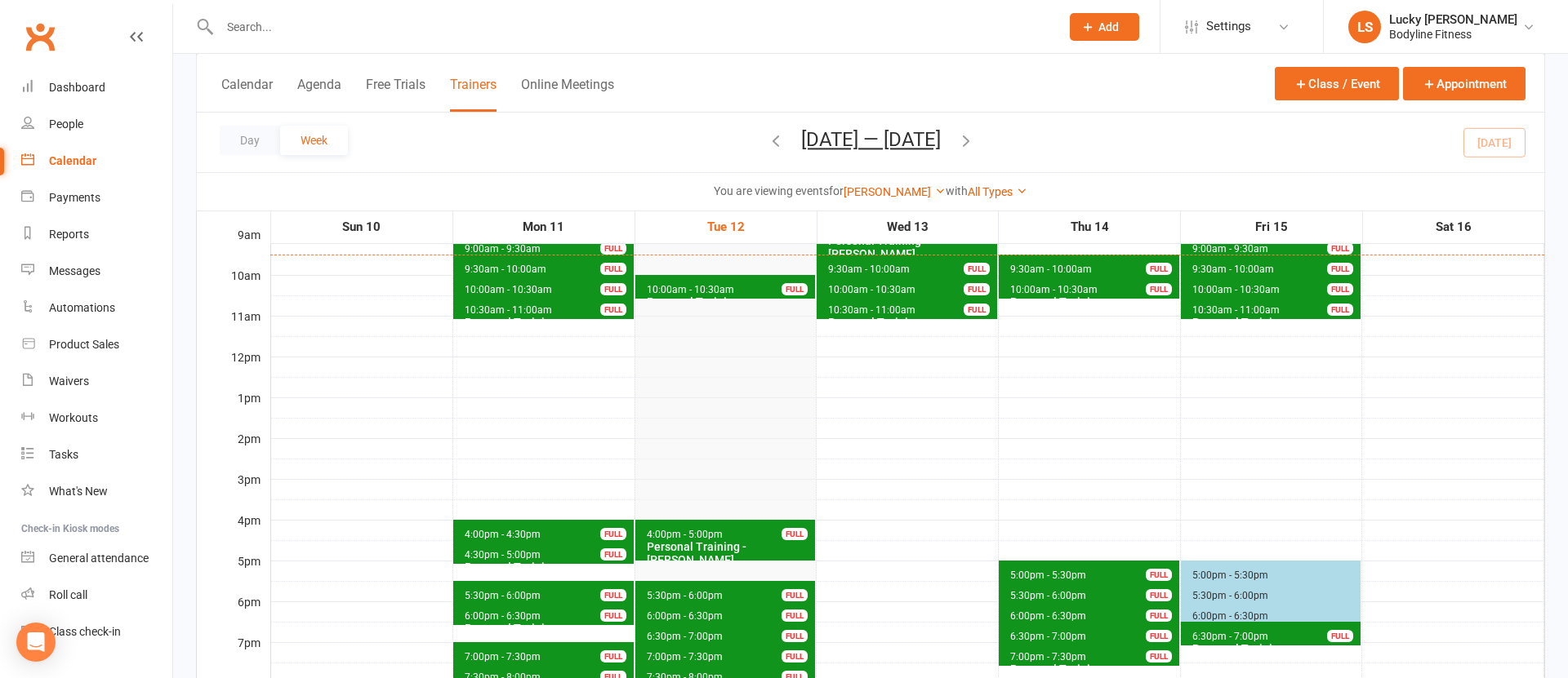
click at [975, 142] on icon "button" at bounding box center [966, 140] width 18 height 18
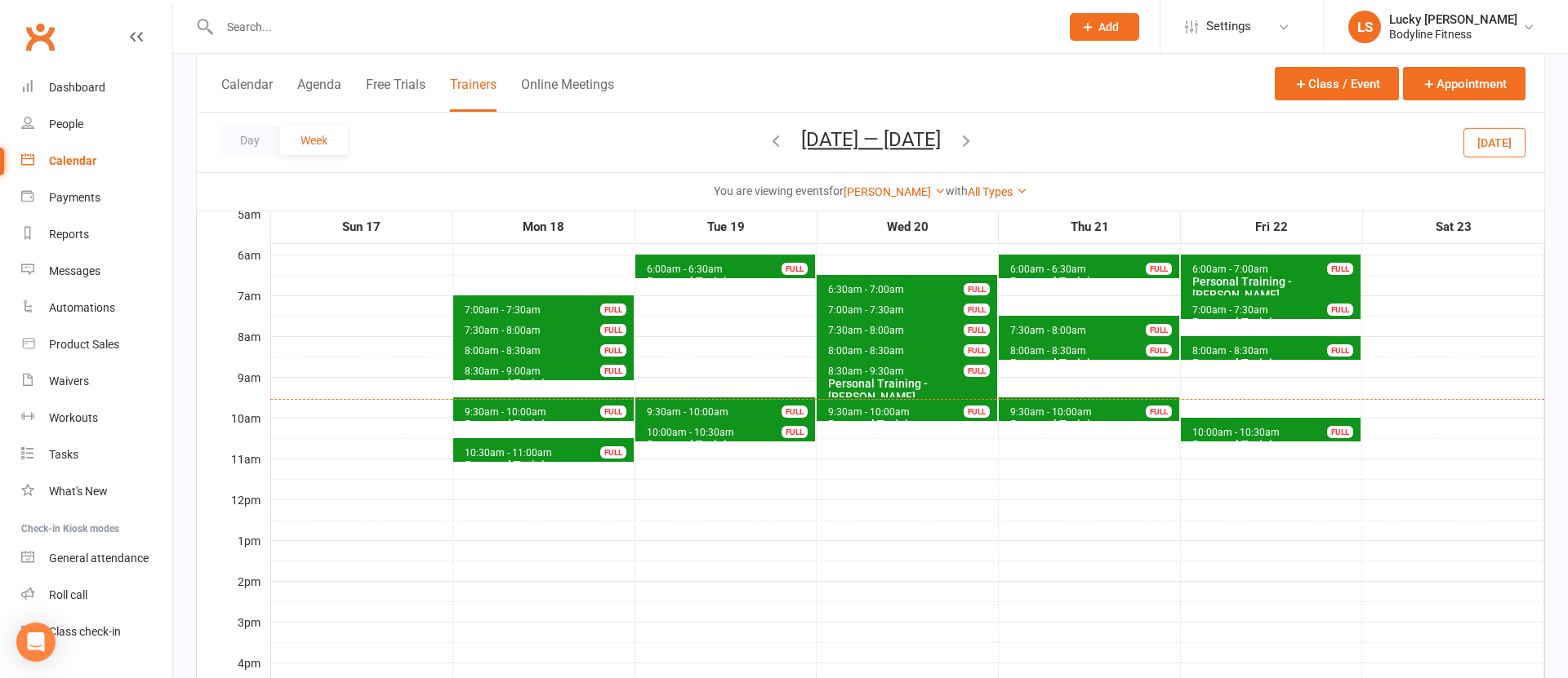
scroll to position [171, 0]
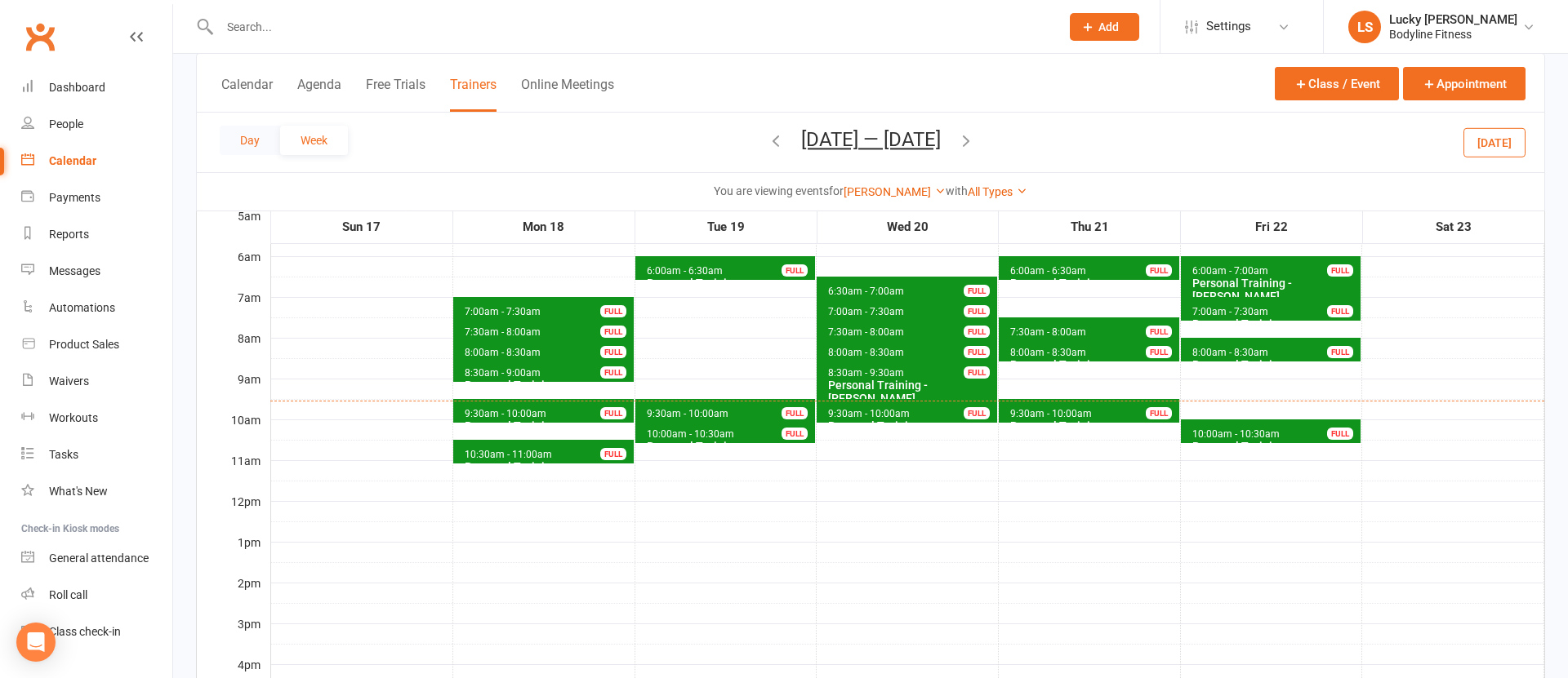
click at [253, 138] on button "Day" at bounding box center [250, 140] width 60 height 29
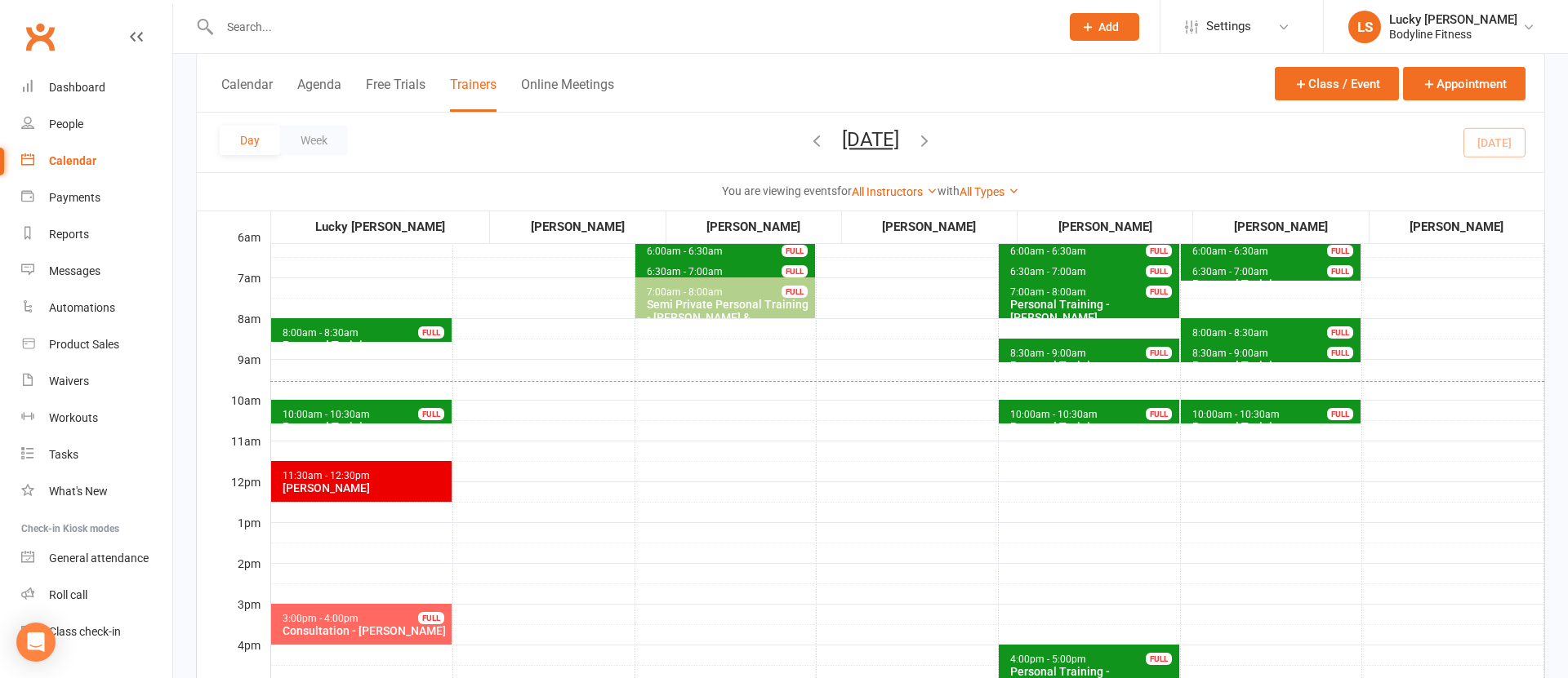
scroll to position [185, 0]
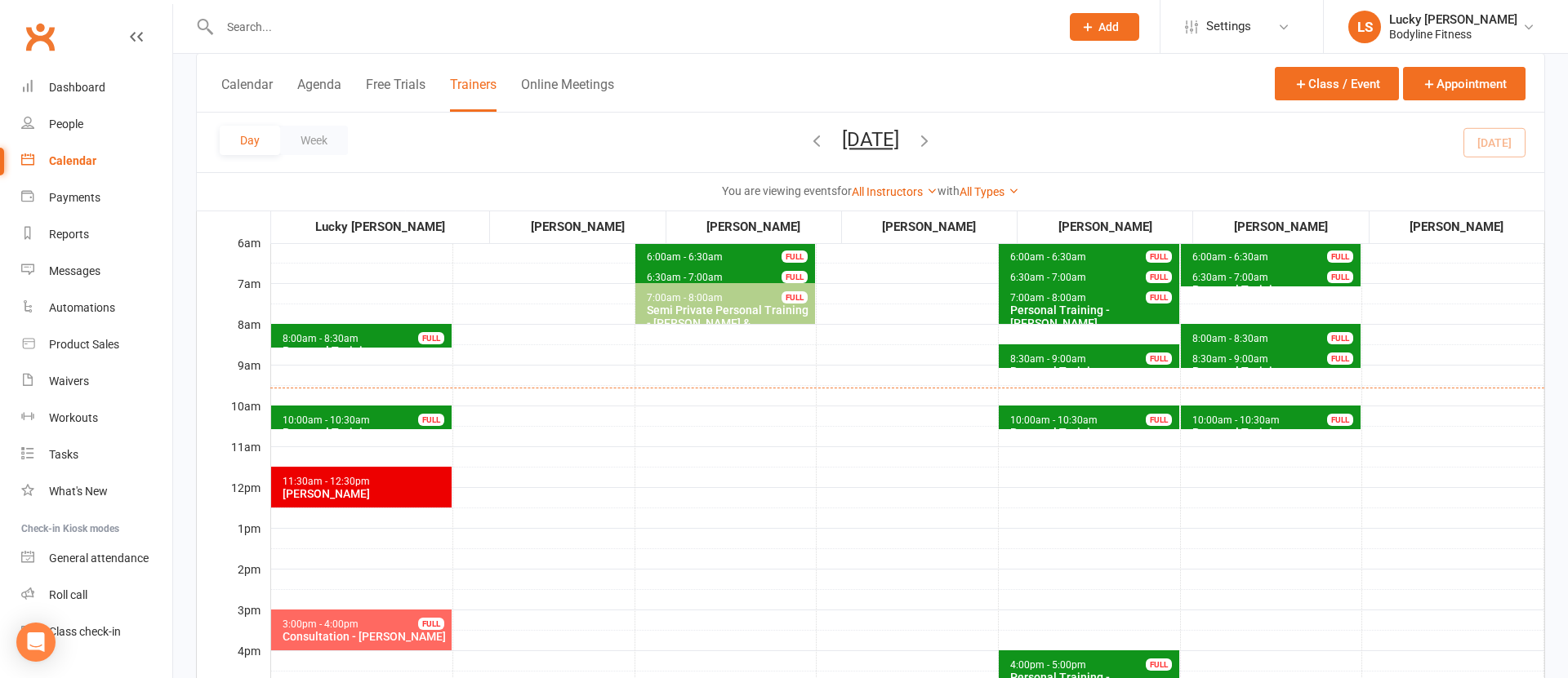
click at [384, 334] on span "8:00am - 8:30am Personal Training - [PERSON_NAME] FULL" at bounding box center [361, 336] width 180 height 24
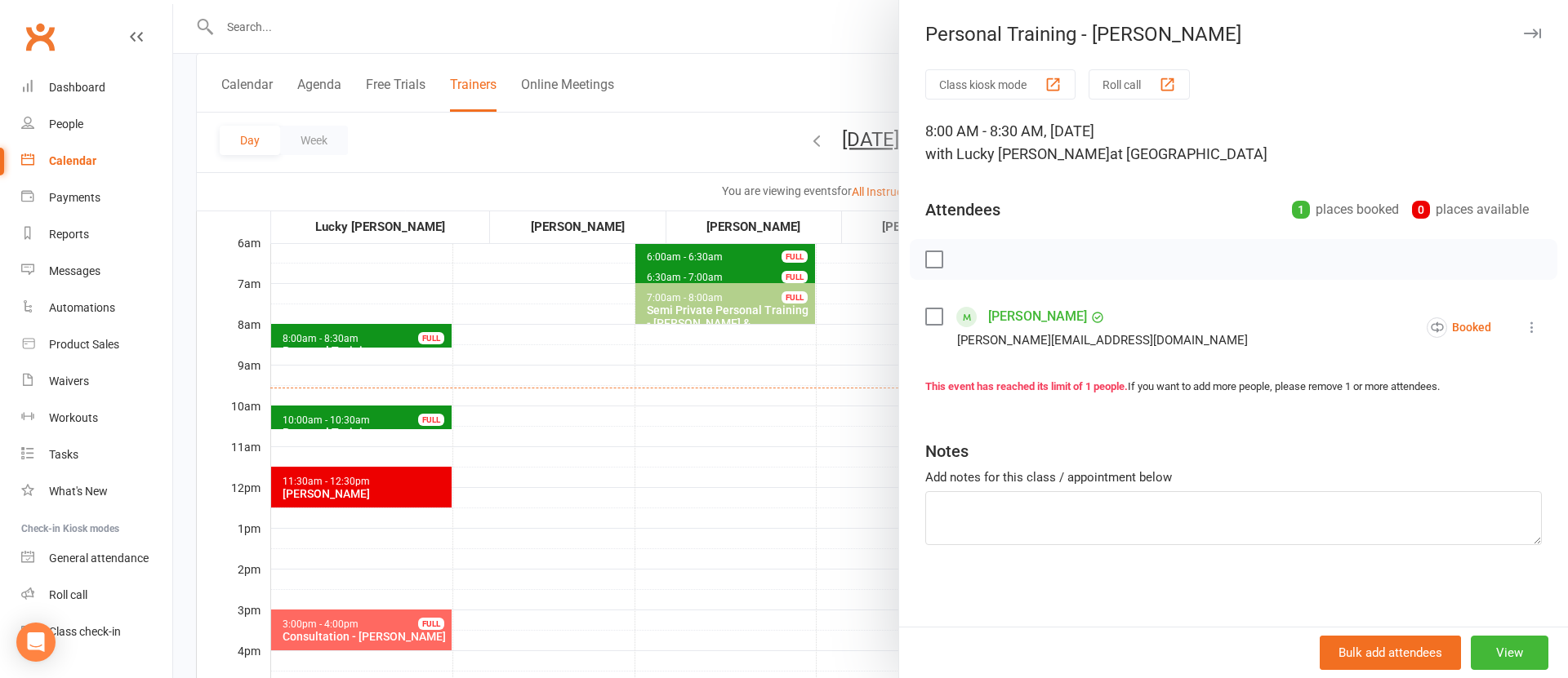
click at [1524, 327] on icon at bounding box center [1532, 327] width 16 height 16
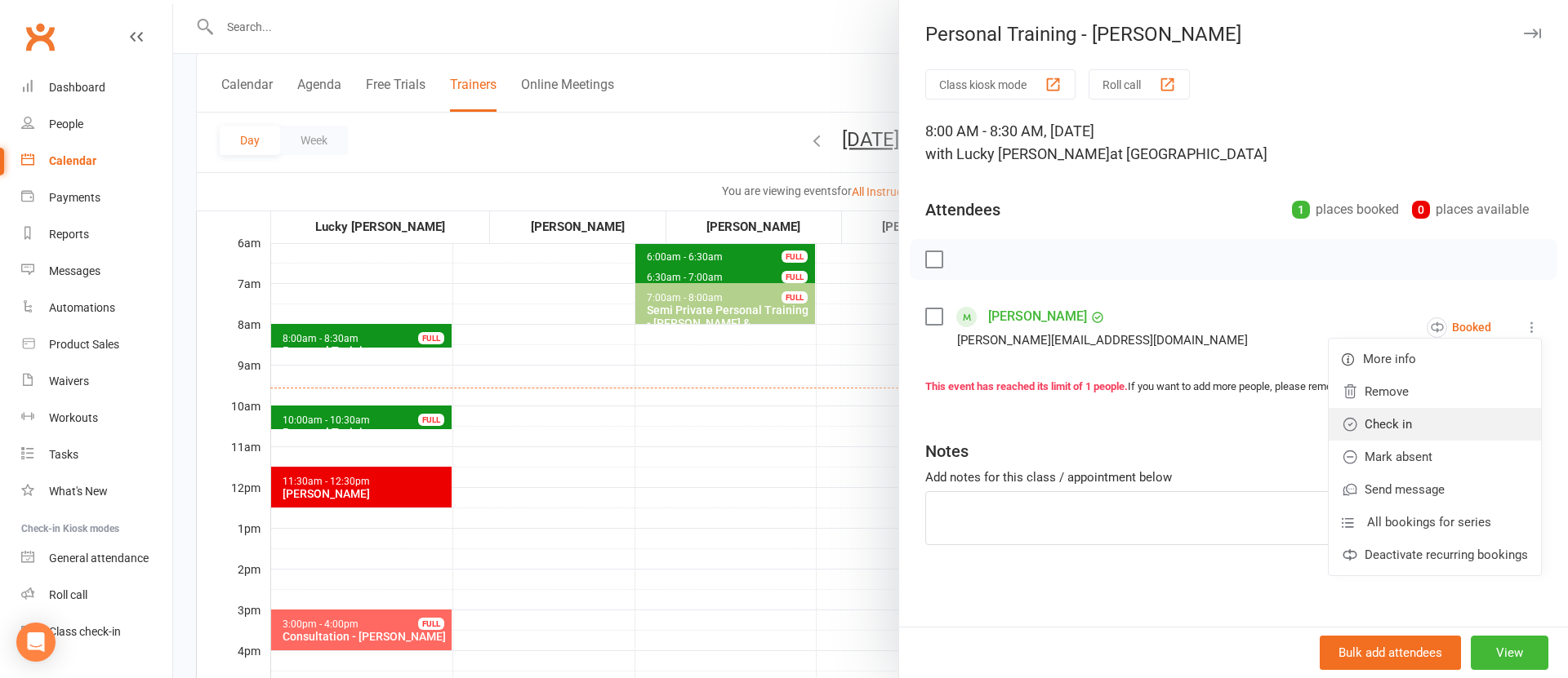
drag, startPoint x: 1444, startPoint y: 413, endPoint x: 1432, endPoint y: 416, distance: 12.4
click at [1444, 413] on link "Check in" at bounding box center [1435, 424] width 212 height 33
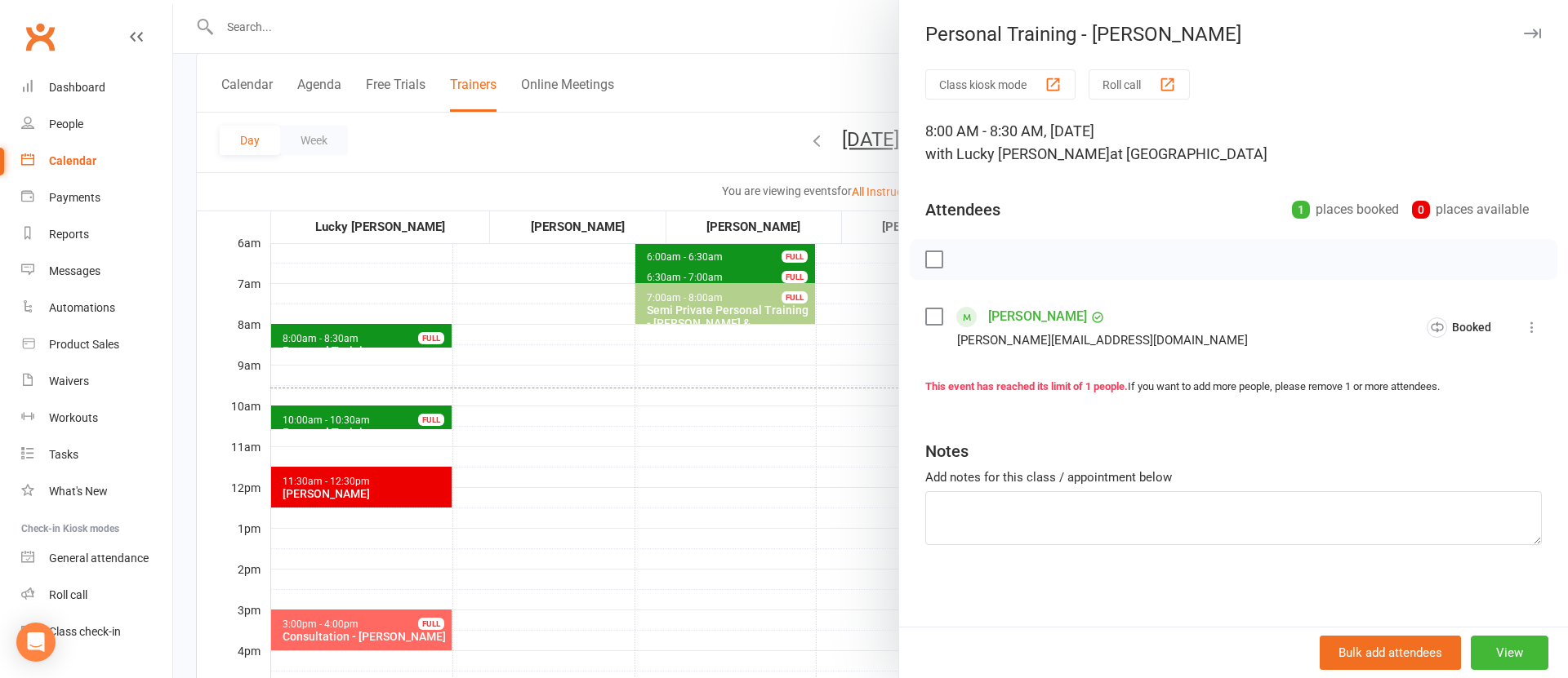
click at [679, 372] on div at bounding box center [870, 339] width 1395 height 678
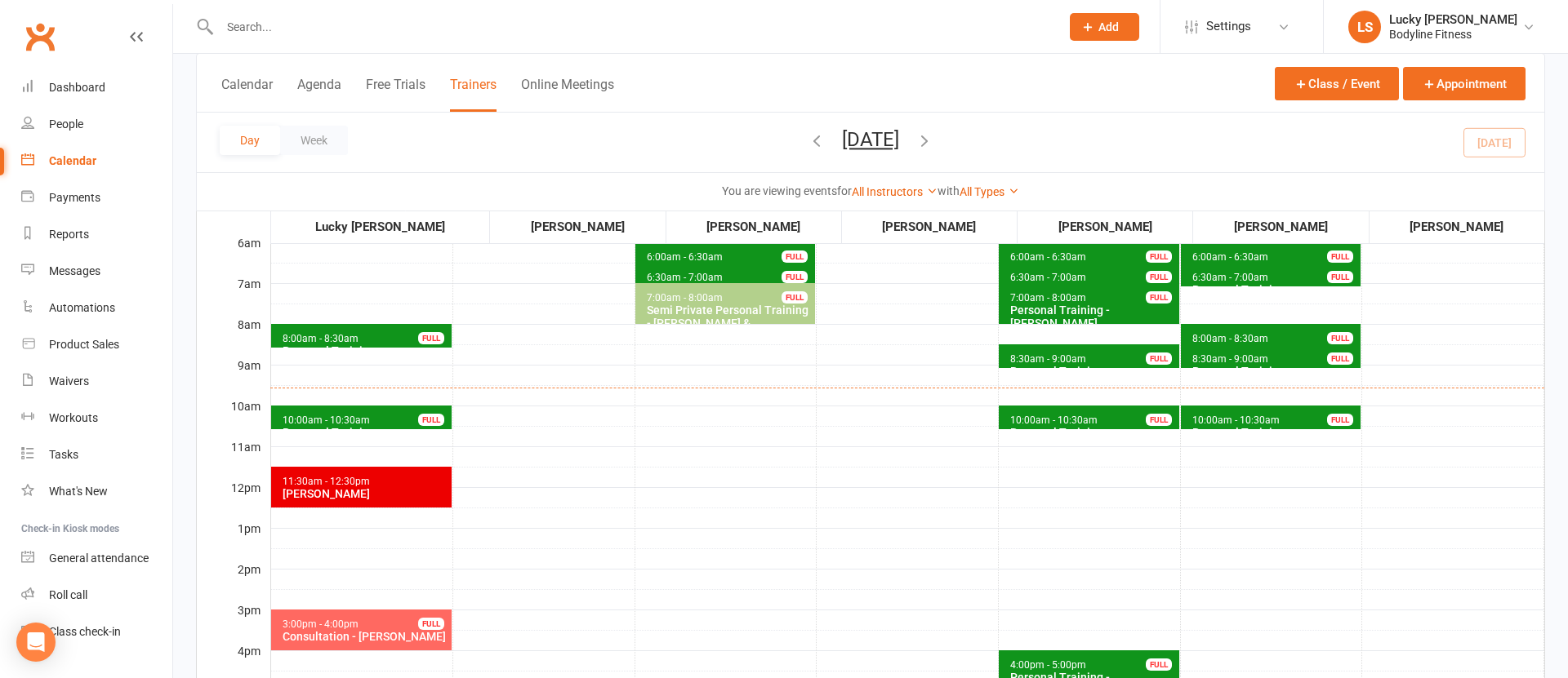
click at [1006, 352] on span "8:30am - 9:00am Personal Training - [PERSON_NAME] FULL" at bounding box center [1088, 356] width 180 height 24
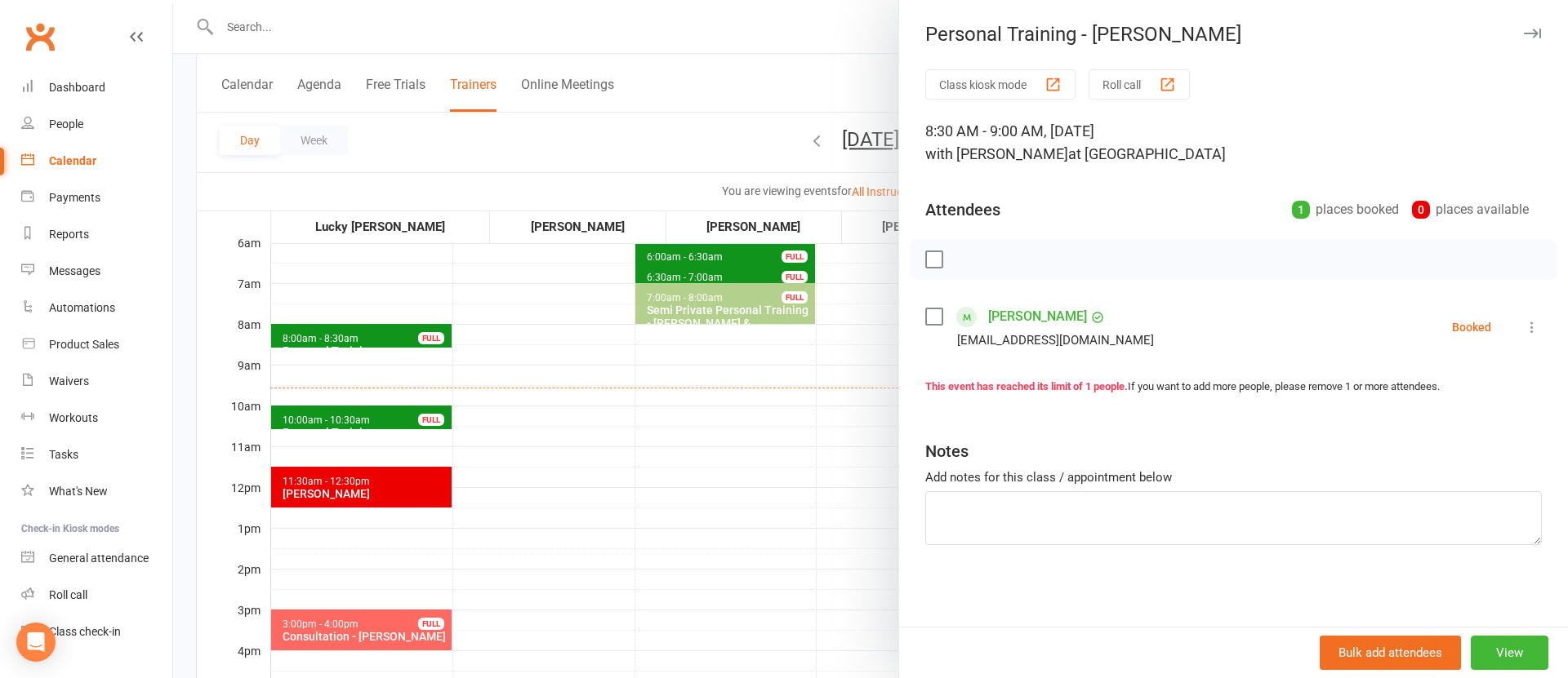
drag, startPoint x: 652, startPoint y: 384, endPoint x: 686, endPoint y: 386, distance: 34.1
click at [652, 384] on div at bounding box center [870, 339] width 1395 height 678
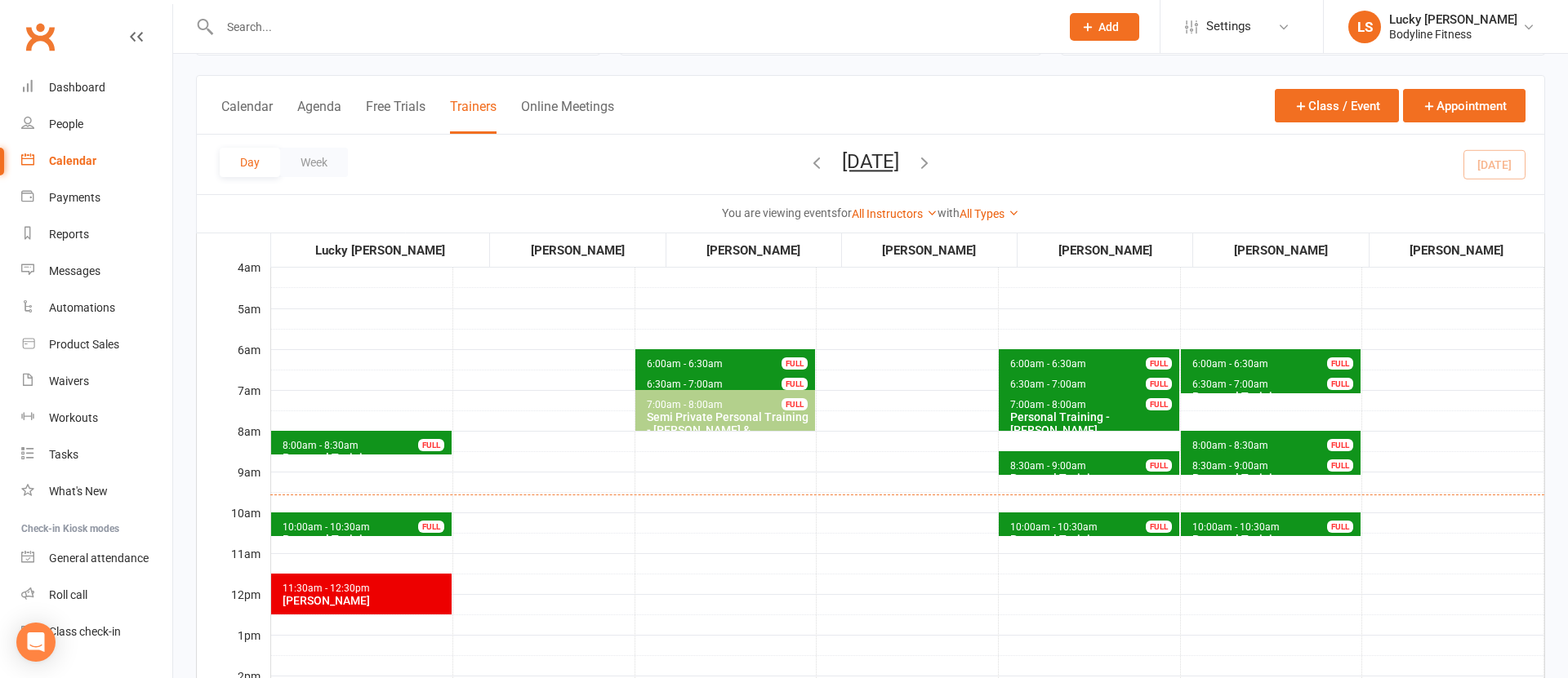
scroll to position [0, 0]
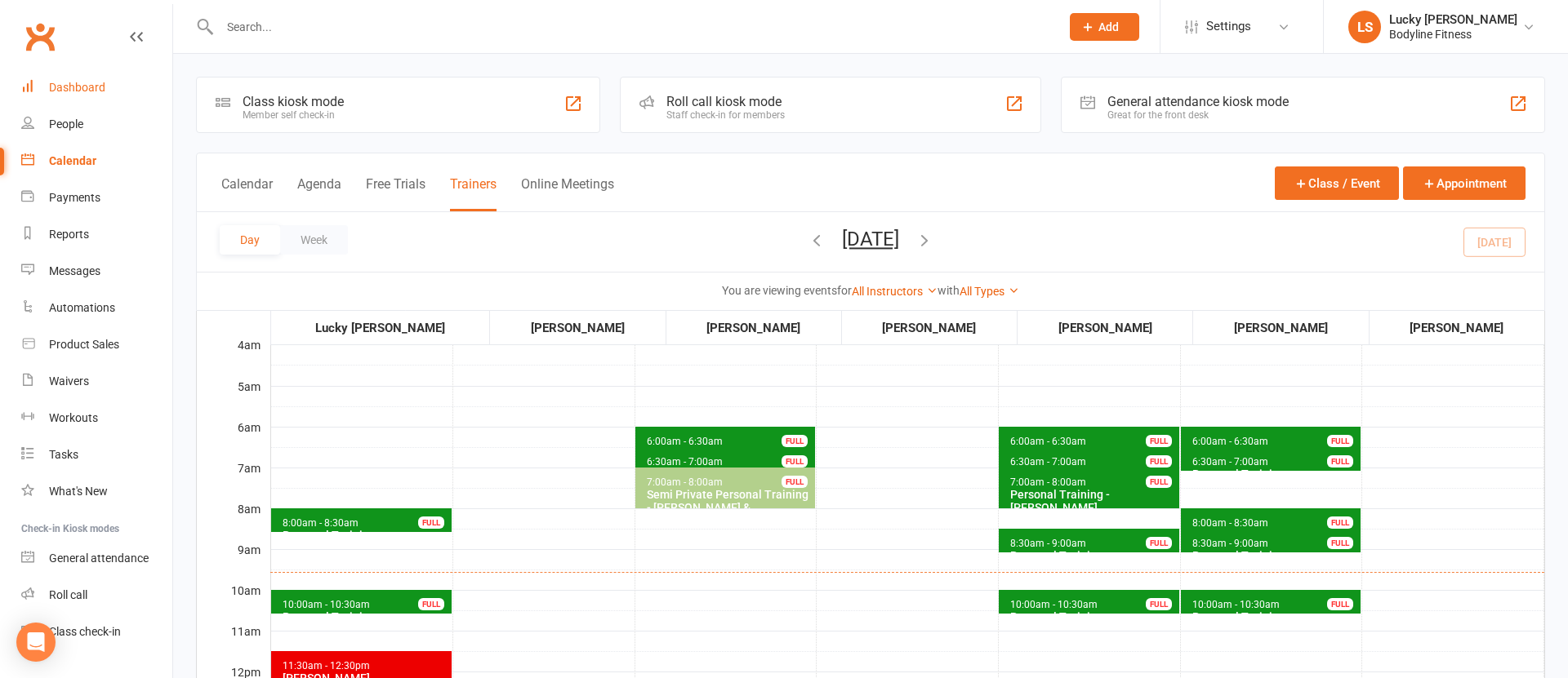
click at [92, 89] on div "Dashboard" at bounding box center [76, 87] width 56 height 13
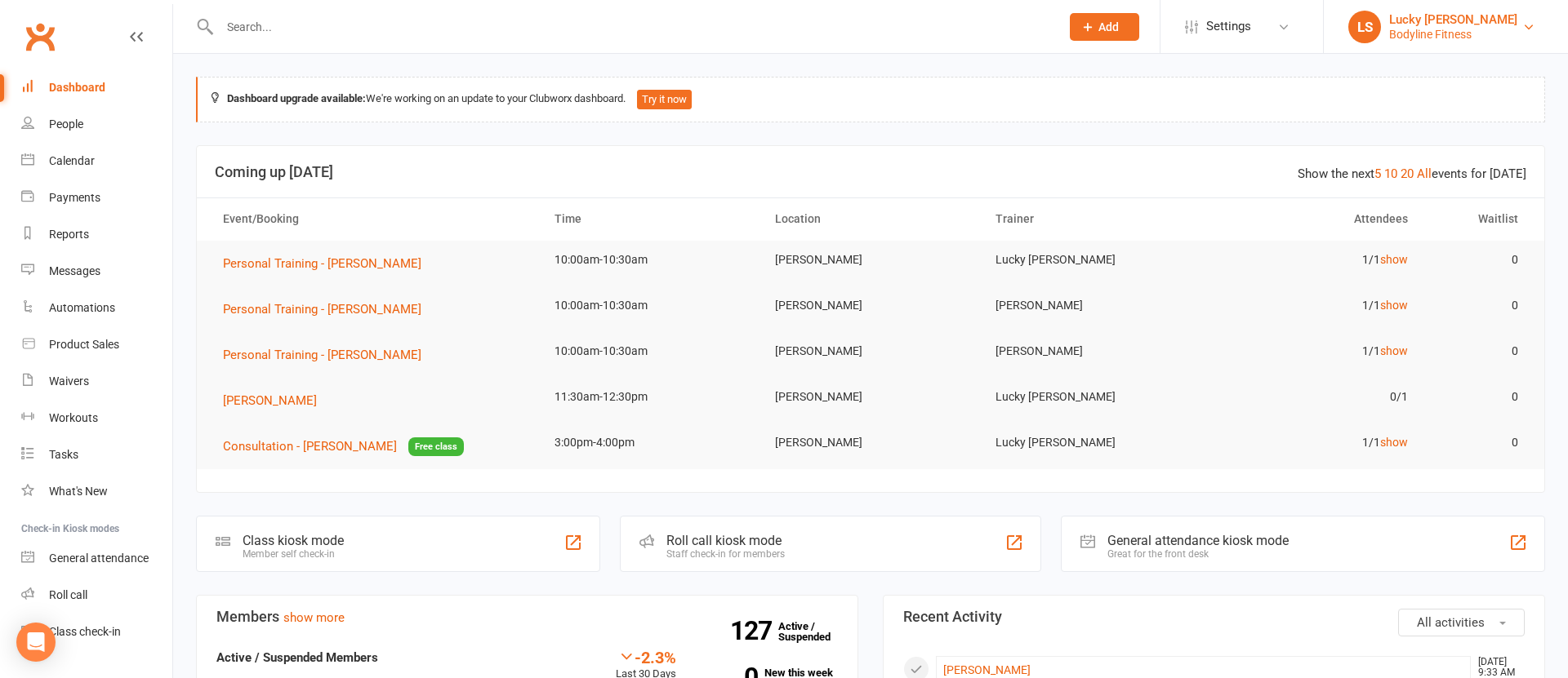
click at [1394, 31] on div "Bodyline Fitness" at bounding box center [1452, 34] width 128 height 15
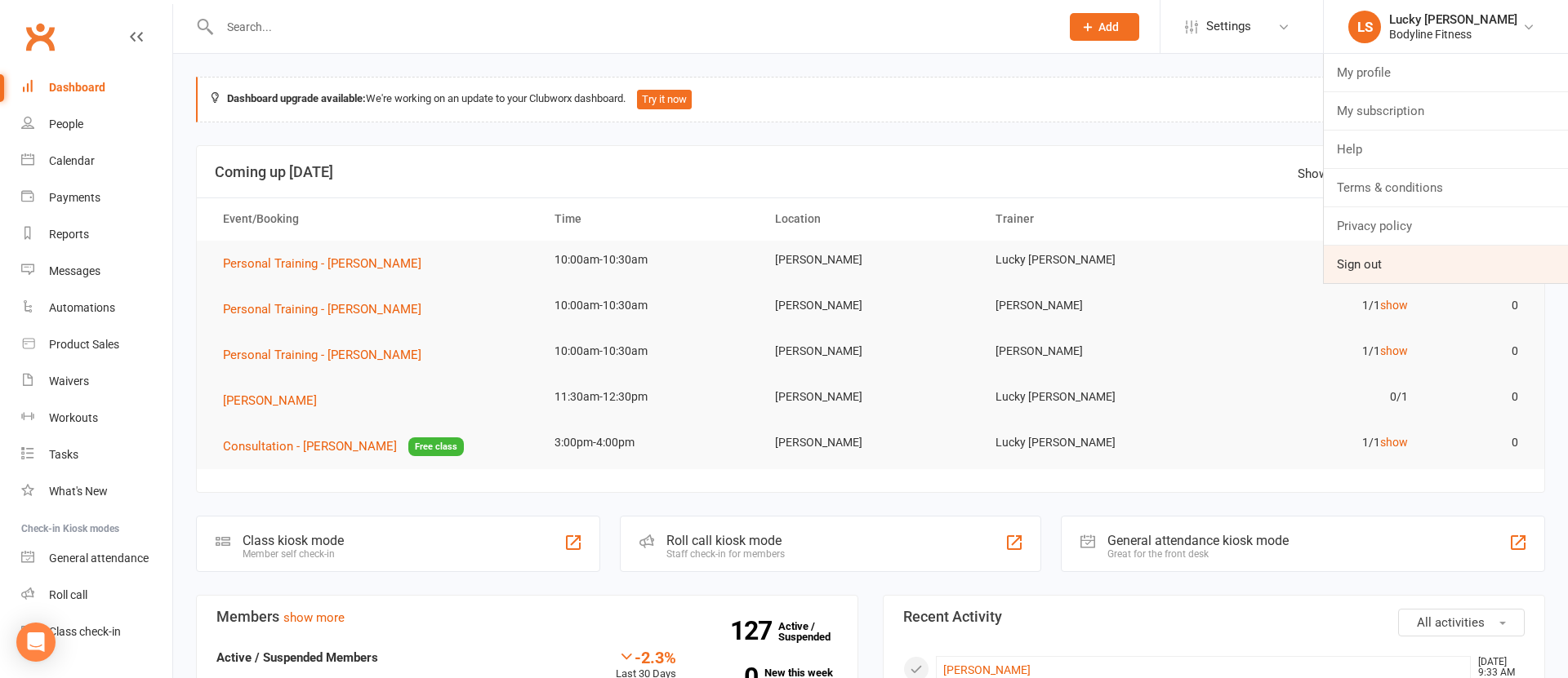
click at [1364, 259] on link "Sign out" at bounding box center [1445, 264] width 244 height 37
